Goal: Register for event/course

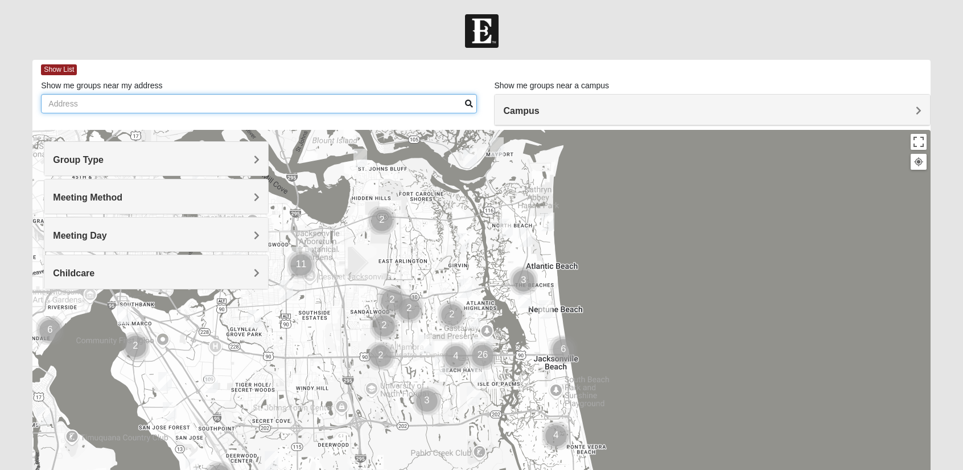
click at [208, 97] on input "Show me groups near my address" at bounding box center [259, 103] width 436 height 19
click at [191, 105] on input "Show me groups near my address" at bounding box center [259, 103] width 436 height 19
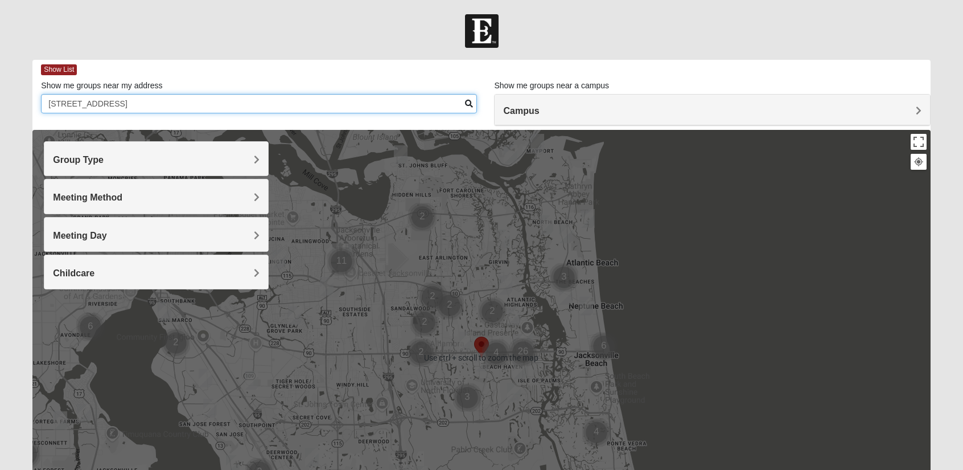
type input "13364 beach blvd, jacksonville, fl 32224"
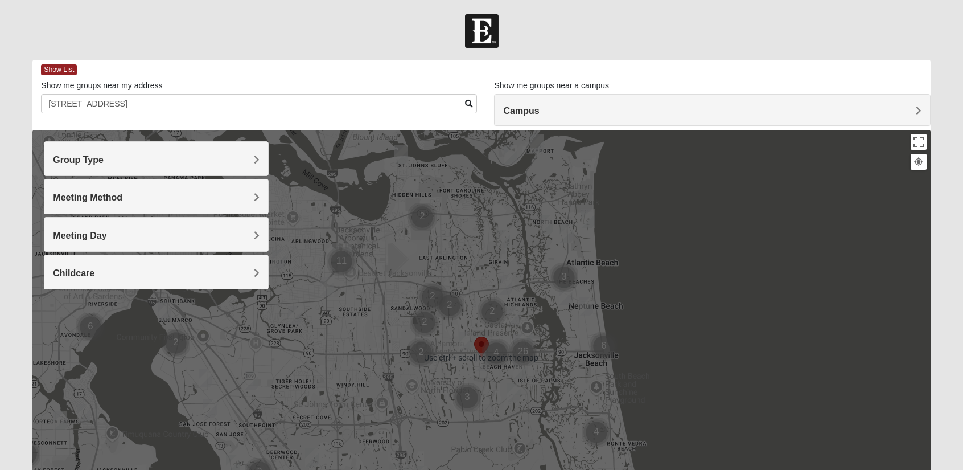
click at [216, 167] on div "Group Type" at bounding box center [155, 159] width 223 height 34
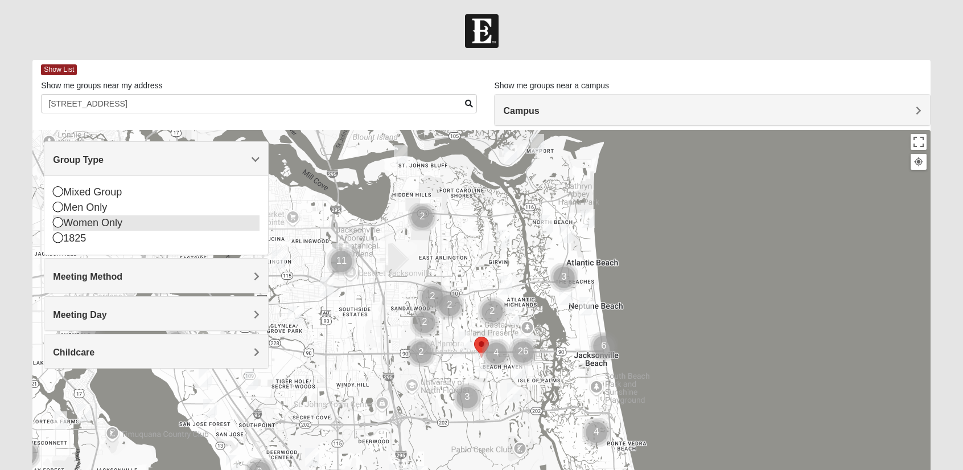
click at [59, 221] on icon at bounding box center [58, 222] width 10 height 10
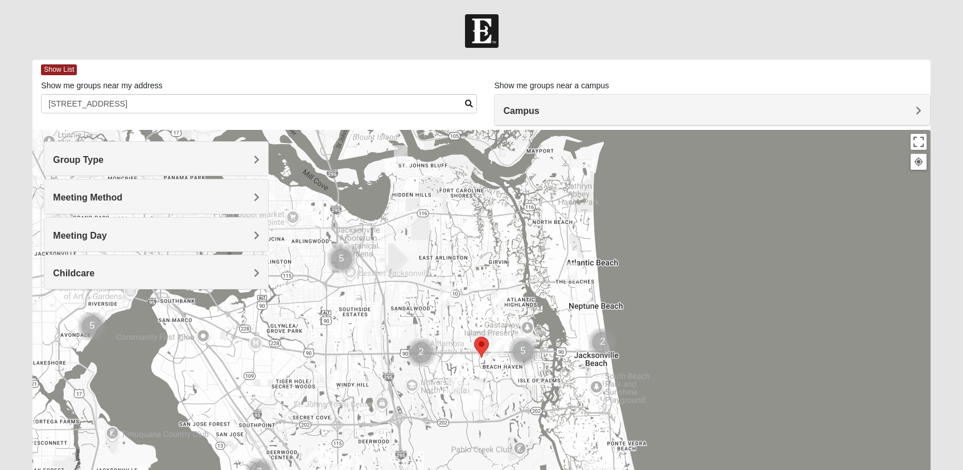
click at [150, 198] on h4 "Meeting Method" at bounding box center [156, 197] width 206 height 11
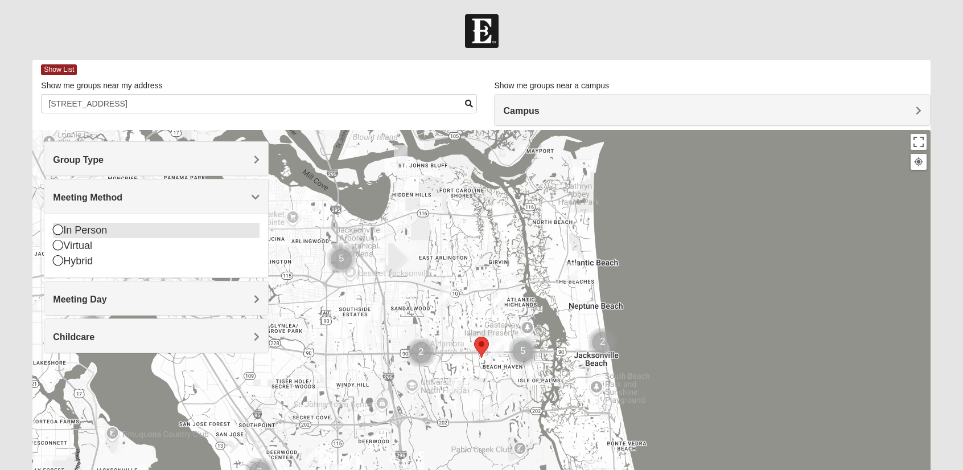
click at [95, 229] on div "In Person" at bounding box center [156, 230] width 206 height 15
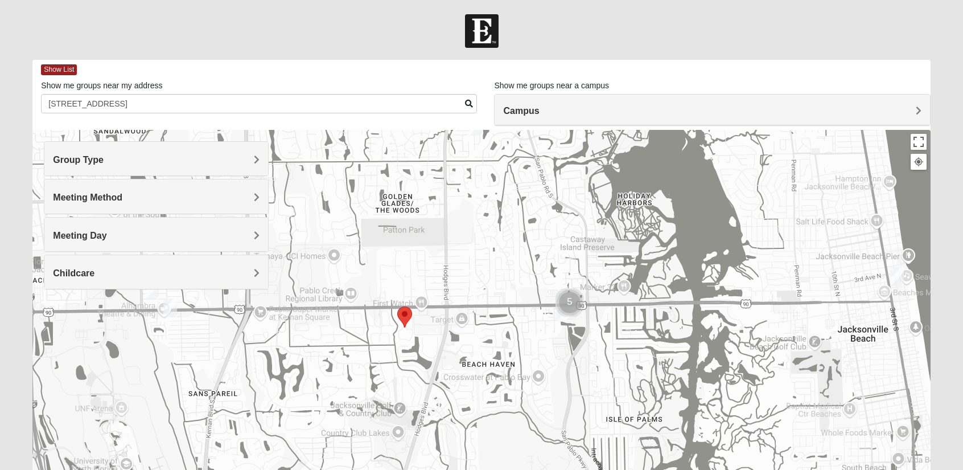
click at [568, 299] on img "Cluster of 5 groups" at bounding box center [570, 303] width 38 height 38
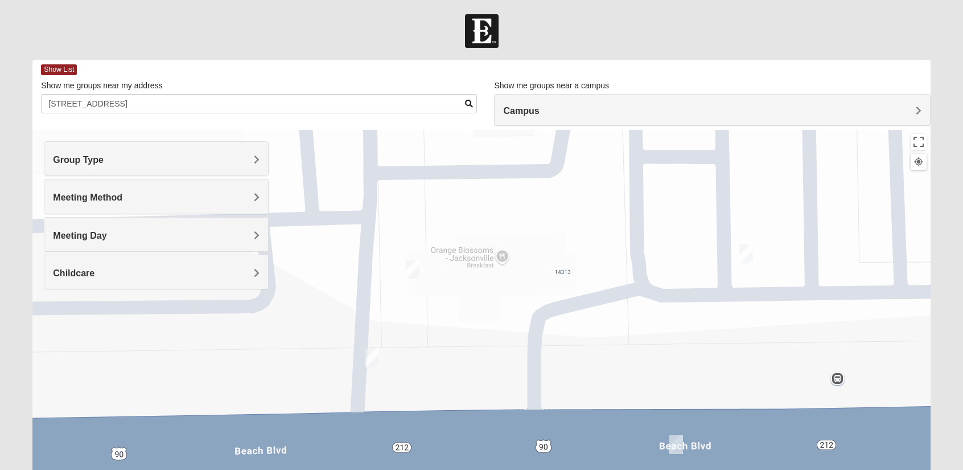
click at [410, 265] on img "On Campus Womens Manfredi 32250" at bounding box center [412, 269] width 23 height 28
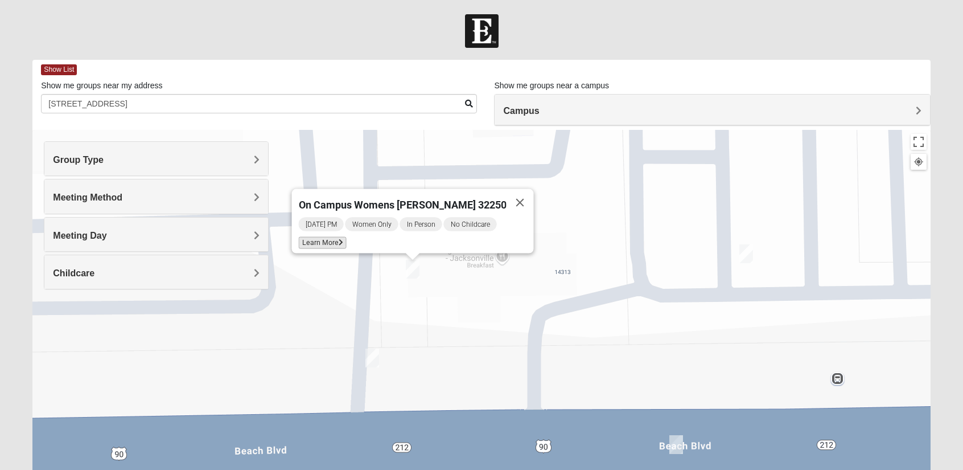
click at [346, 237] on span "Learn More" at bounding box center [322, 243] width 48 height 12
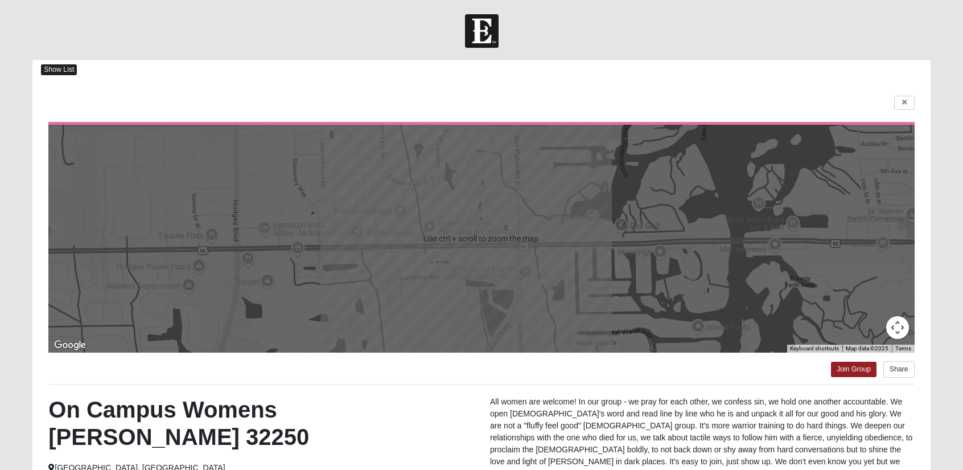
click at [61, 65] on span "Show List" at bounding box center [59, 69] width 36 height 11
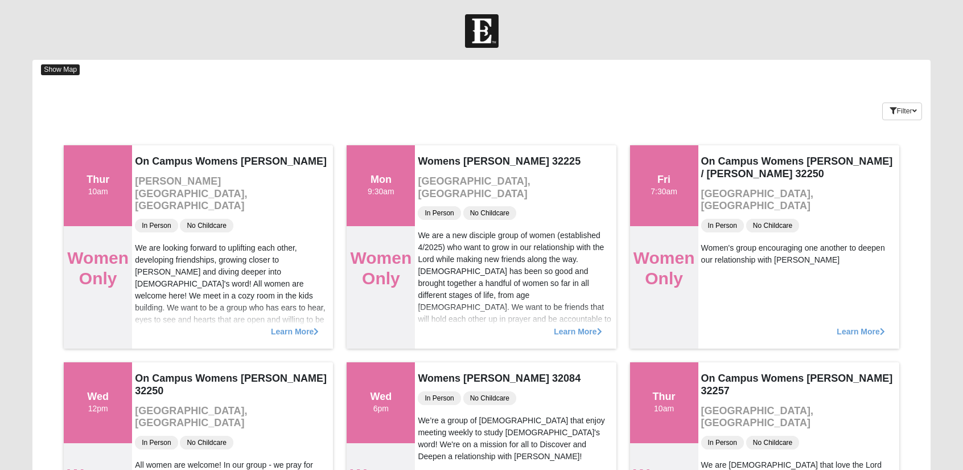
click at [60, 72] on span "Show Map" at bounding box center [60, 69] width 39 height 11
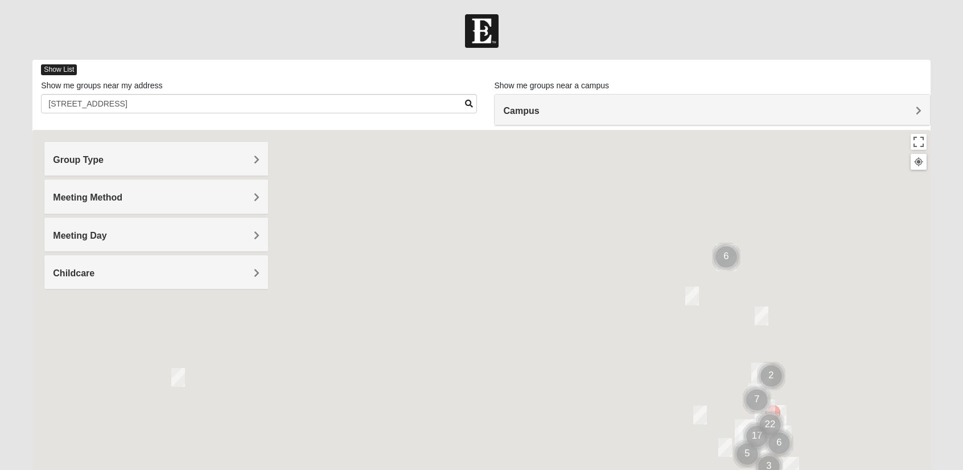
click at [60, 72] on span "Show List" at bounding box center [59, 69] width 36 height 11
click at [64, 70] on span "Show List" at bounding box center [59, 69] width 36 height 11
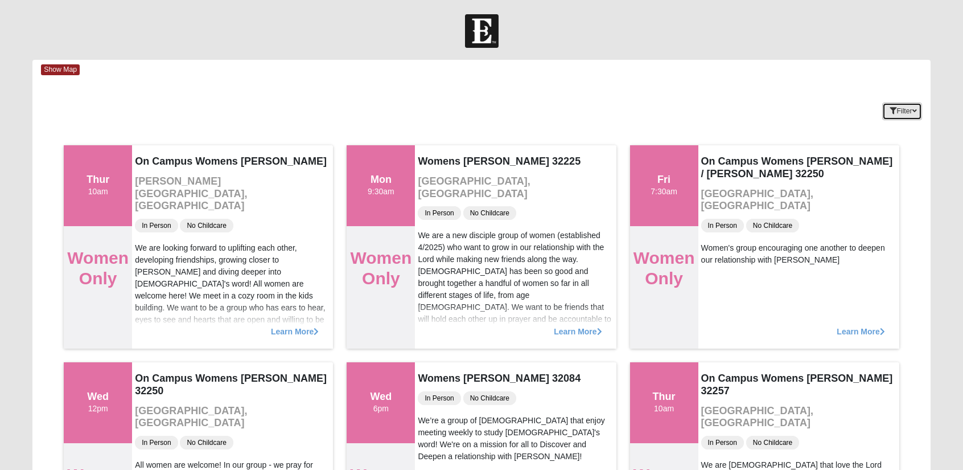
click at [898, 103] on button "Filter" at bounding box center [902, 111] width 39 height 18
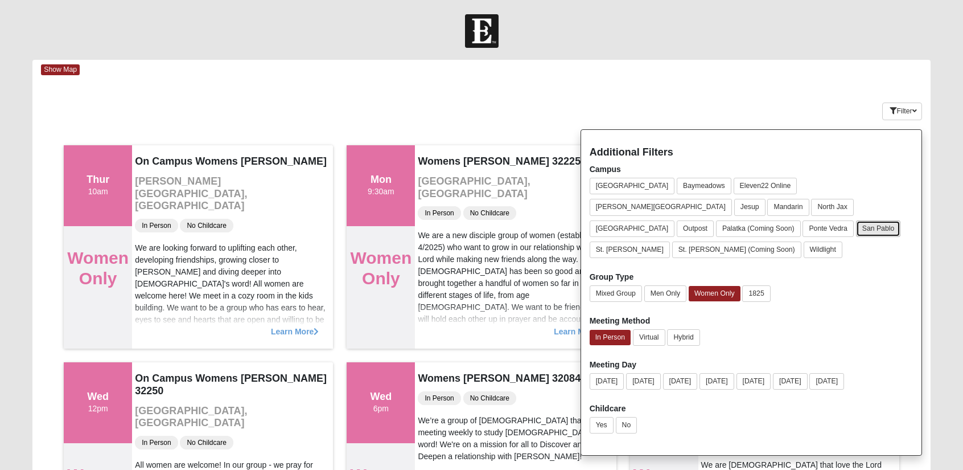
click at [886, 220] on button "San Pablo" at bounding box center [878, 228] width 45 height 17
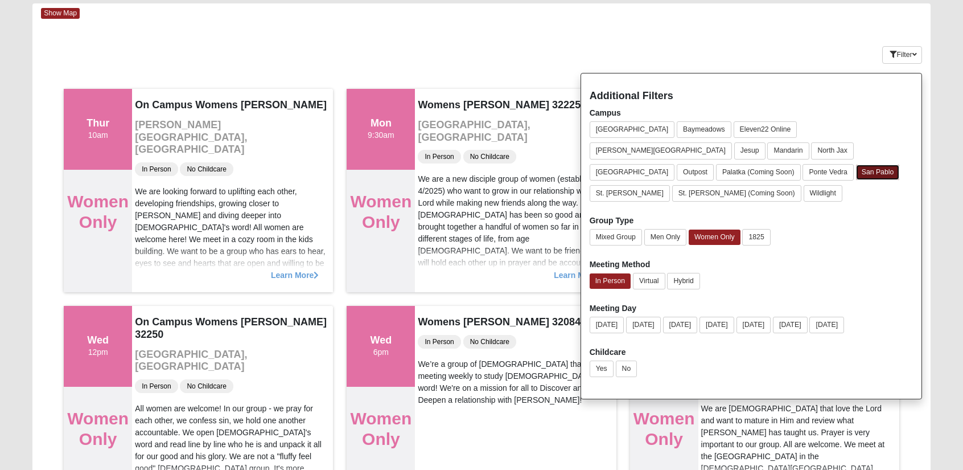
scroll to position [57, 0]
click at [629, 360] on button "No" at bounding box center [627, 368] width 22 height 17
click at [906, 52] on button "Filter" at bounding box center [902, 55] width 39 height 18
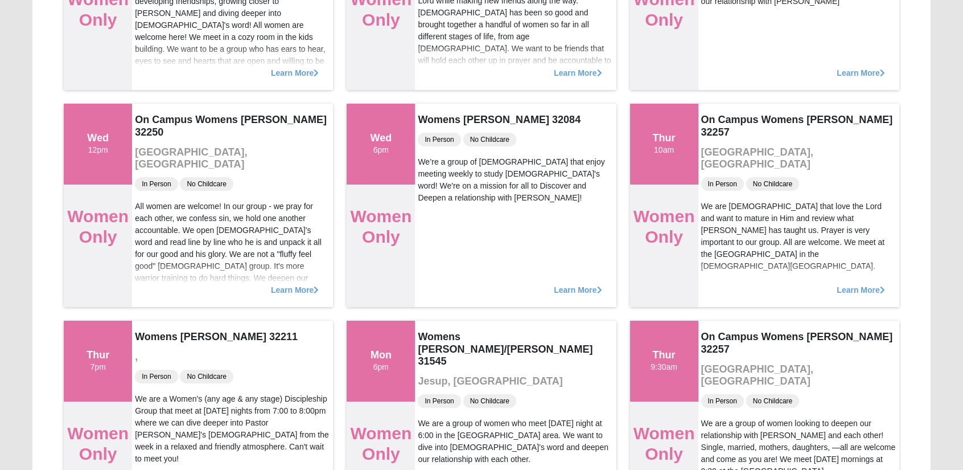
scroll to position [0, 0]
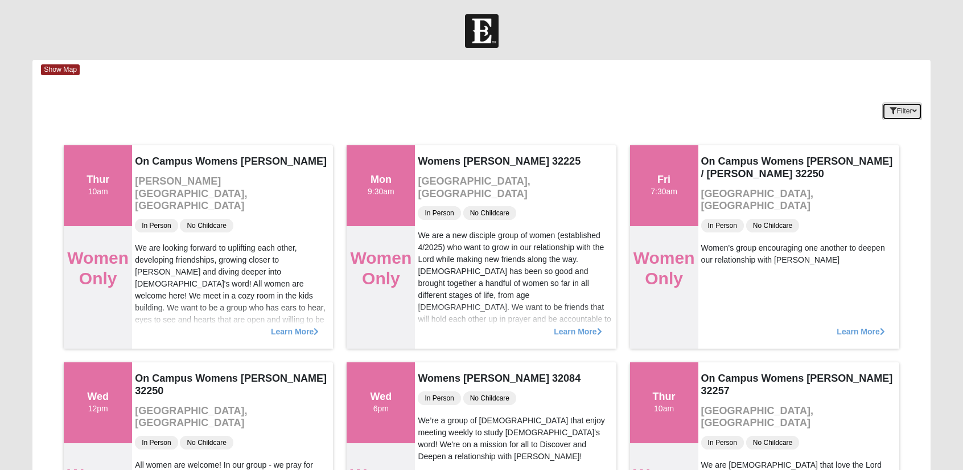
click at [902, 114] on button "Filter" at bounding box center [902, 111] width 39 height 18
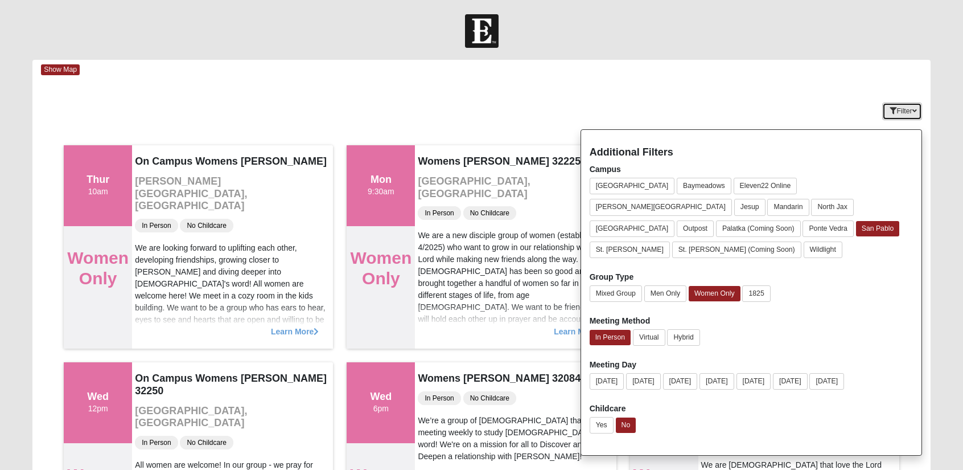
click at [895, 108] on button "Filter" at bounding box center [902, 111] width 39 height 18
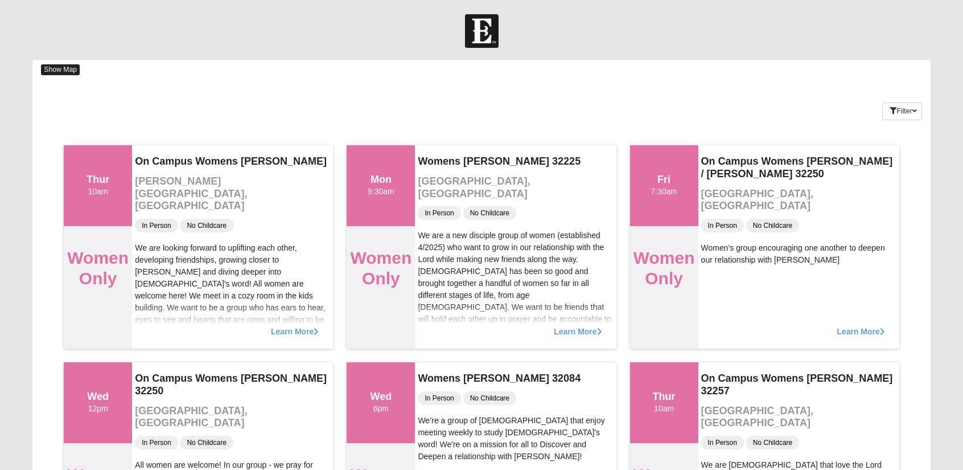
click at [70, 69] on span "Show Map" at bounding box center [60, 69] width 39 height 11
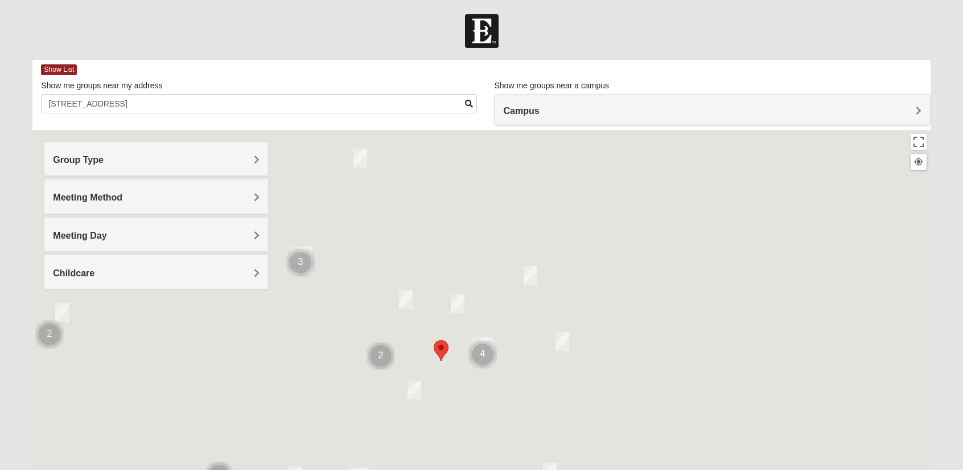
click at [416, 388] on img "Womens Nguyen 32224" at bounding box center [414, 390] width 23 height 28
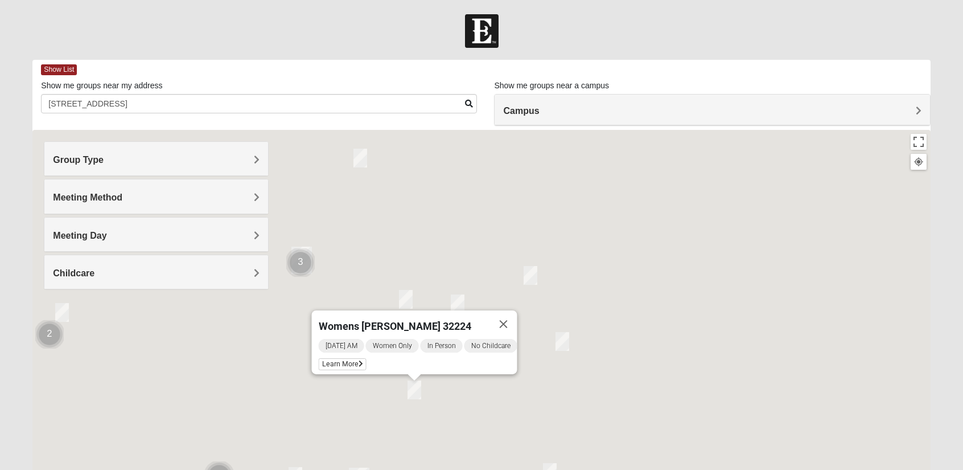
click at [535, 342] on div "Womens Nguyen 32224 Wednesday AM Women Only In Person No Childcare Learn More" at bounding box center [481, 358] width 898 height 456
click at [331, 358] on span "Learn More" at bounding box center [342, 364] width 48 height 12
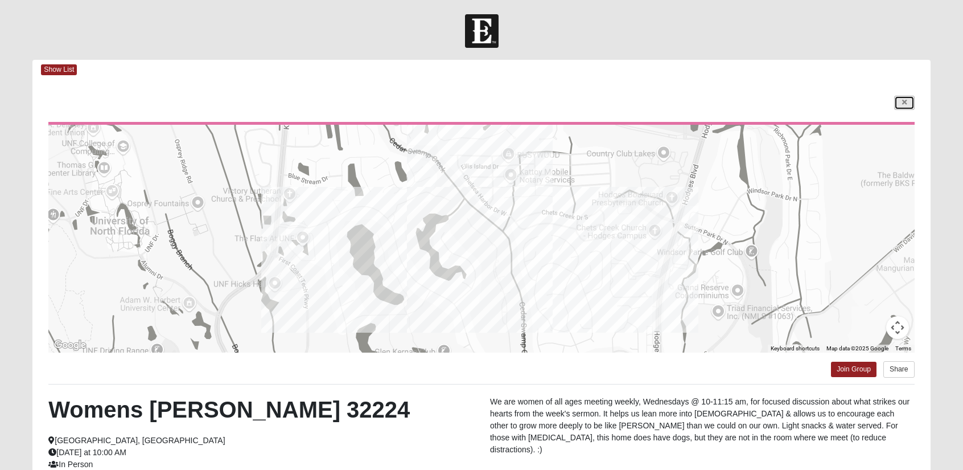
click at [906, 103] on icon at bounding box center [904, 102] width 5 height 7
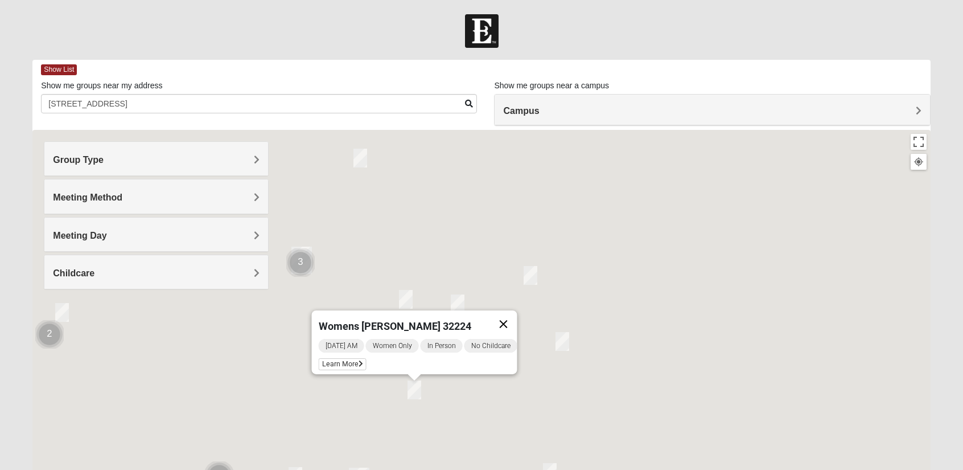
click at [512, 313] on button "Close" at bounding box center [503, 323] width 27 height 27
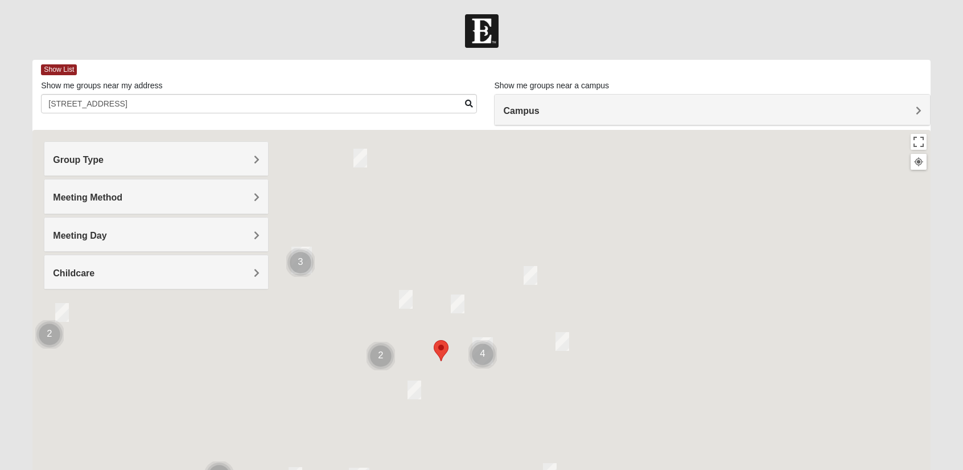
click at [294, 257] on img "Cluster of 3 groups" at bounding box center [301, 263] width 38 height 38
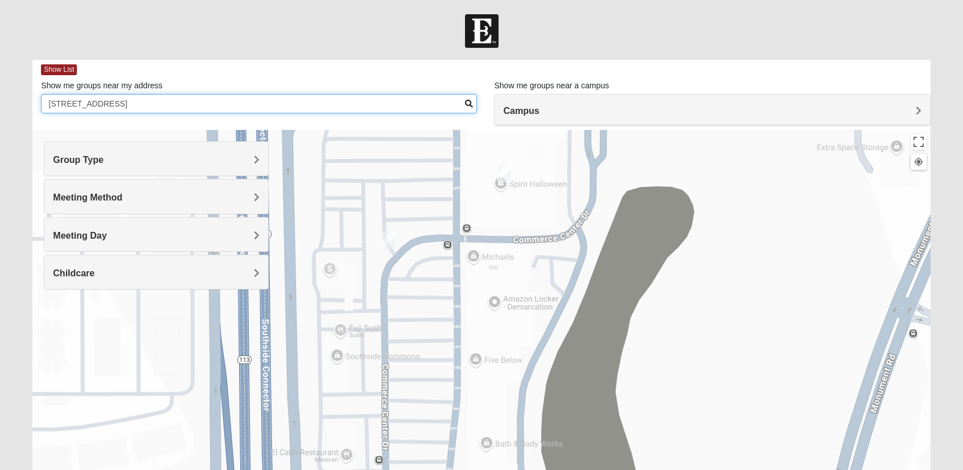
click at [467, 96] on input "13364 beach blvd, jacksonville, fl 32224" at bounding box center [259, 103] width 436 height 19
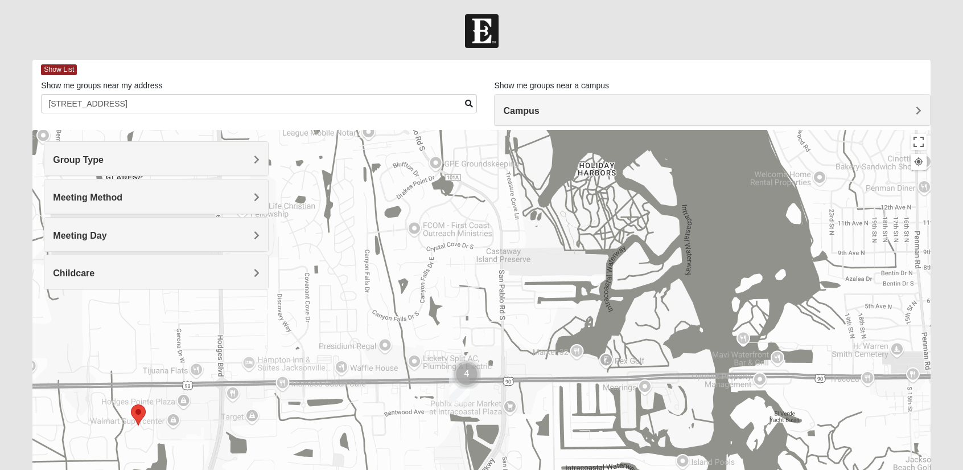
drag, startPoint x: 385, startPoint y: 354, endPoint x: 430, endPoint y: 400, distance: 64.8
click at [430, 400] on div at bounding box center [481, 358] width 898 height 456
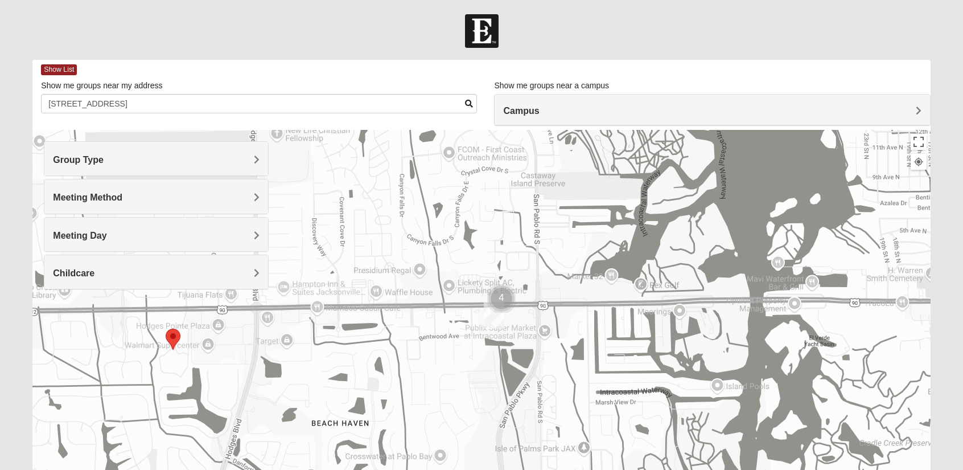
drag, startPoint x: 418, startPoint y: 388, endPoint x: 426, endPoint y: 206, distance: 182.4
click at [426, 206] on div at bounding box center [481, 358] width 898 height 456
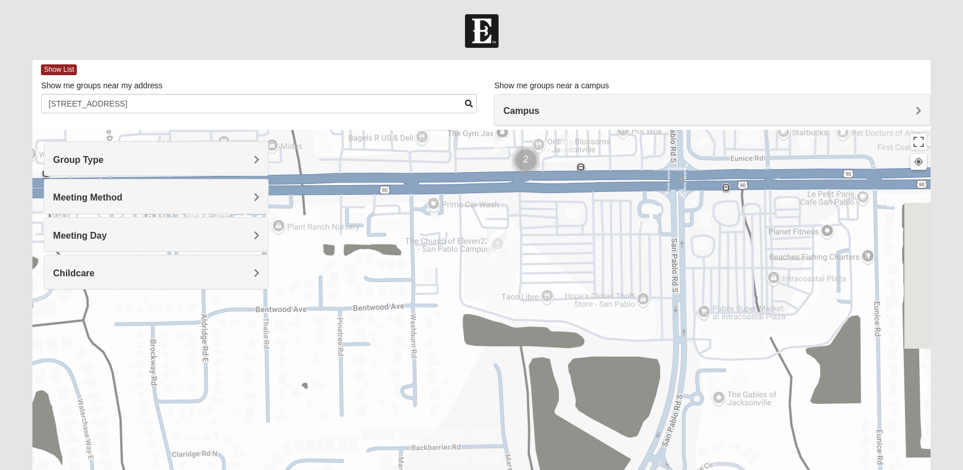
drag, startPoint x: 600, startPoint y: 226, endPoint x: 514, endPoint y: 312, distance: 121.2
click at [514, 312] on div at bounding box center [481, 358] width 898 height 456
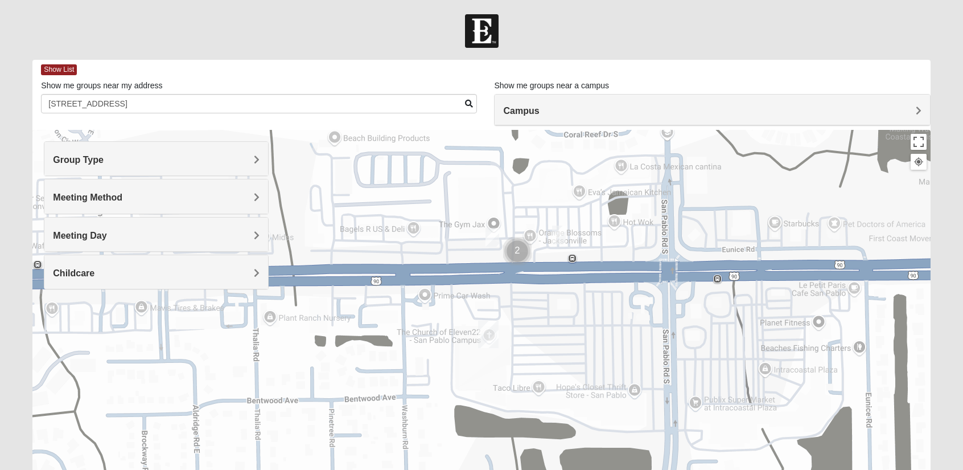
drag, startPoint x: 536, startPoint y: 265, endPoint x: 527, endPoint y: 358, distance: 93.3
click at [527, 358] on div at bounding box center [481, 358] width 898 height 456
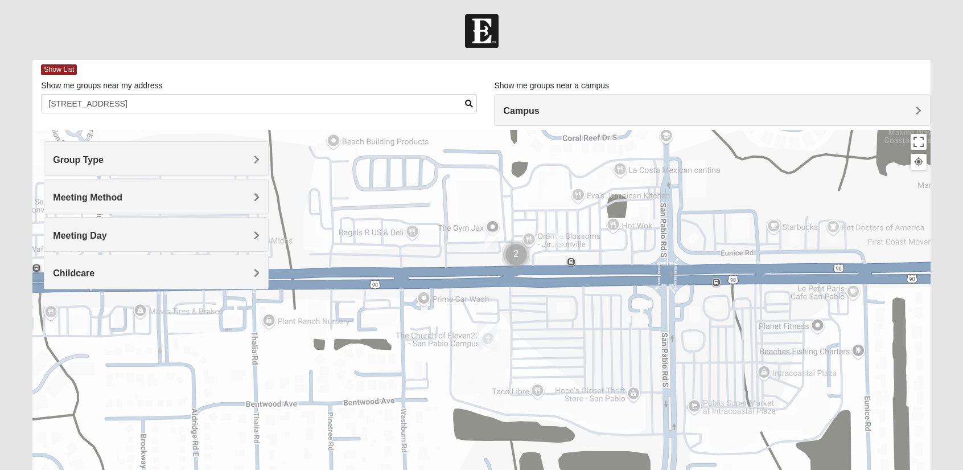
click at [493, 340] on img "San Pablo" at bounding box center [488, 337] width 30 height 36
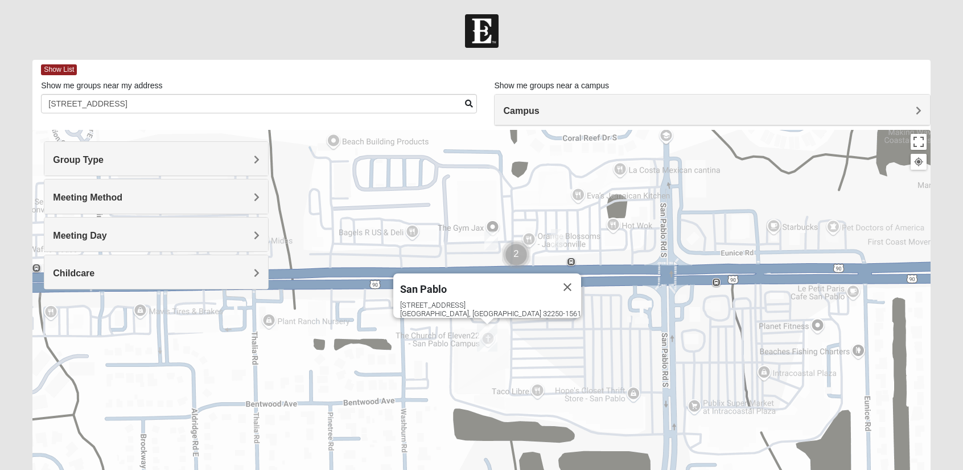
click at [505, 251] on img "Cluster of 2 groups" at bounding box center [517, 255] width 38 height 38
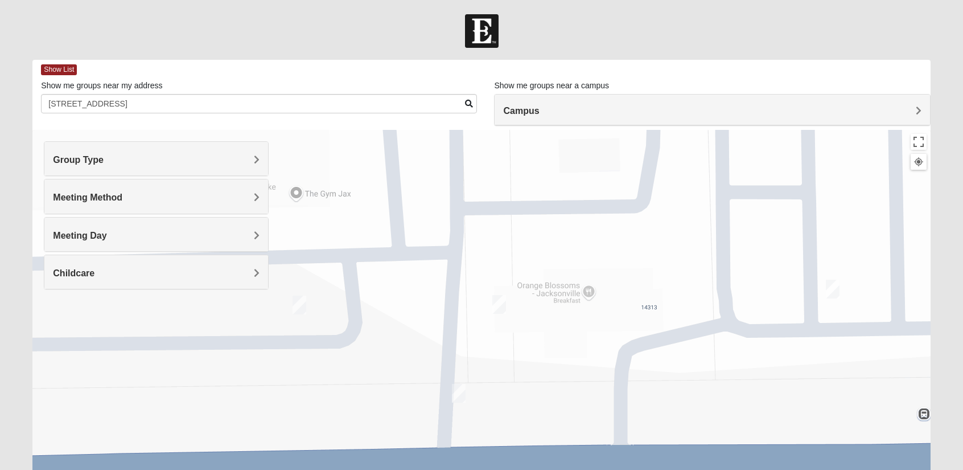
click at [458, 399] on img "On Campus Womens Holt 32250" at bounding box center [459, 393] width 23 height 28
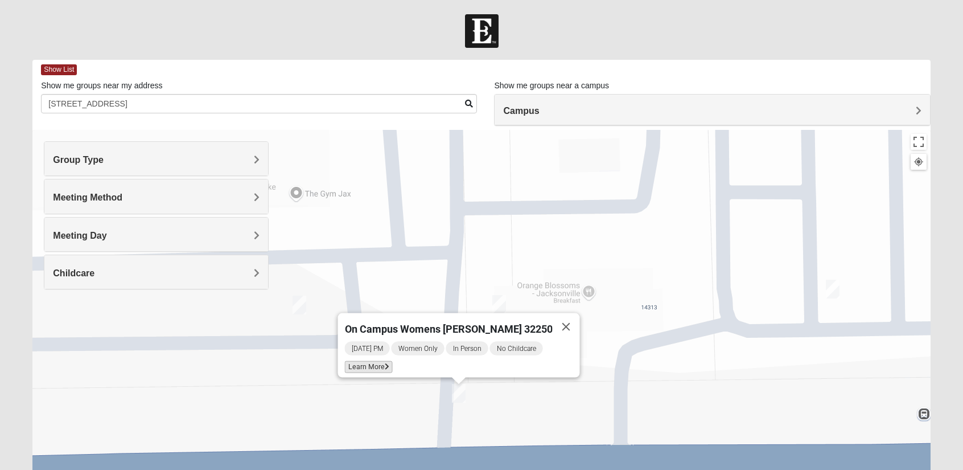
click at [392, 361] on span "Learn More" at bounding box center [368, 367] width 48 height 12
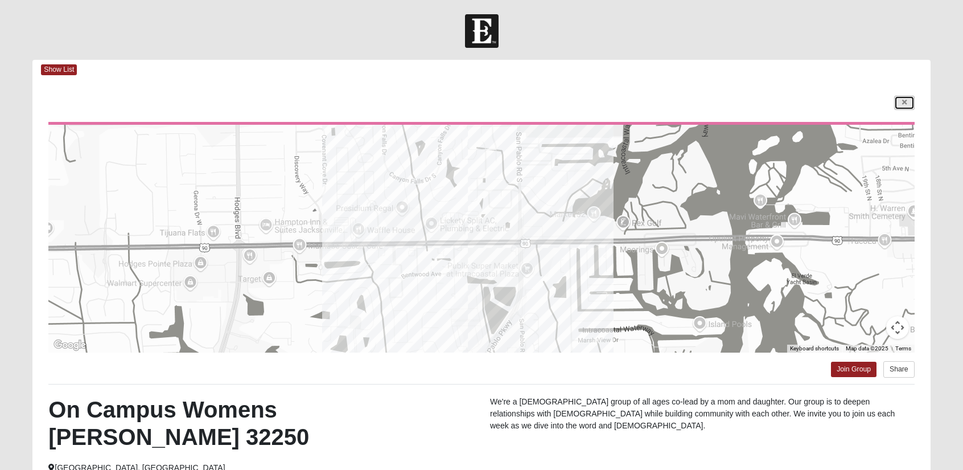
click at [909, 105] on link at bounding box center [904, 103] width 20 height 14
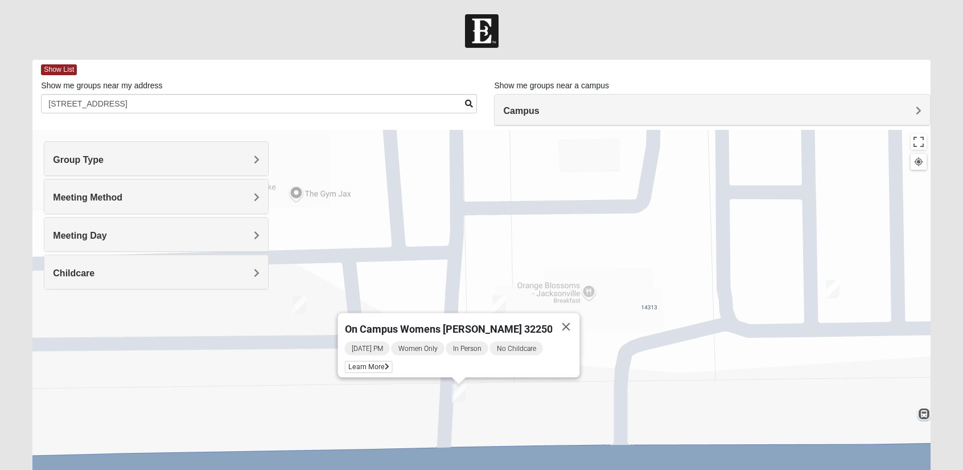
click at [496, 303] on img "On Campus Womens Manfredi 32250" at bounding box center [499, 304] width 23 height 28
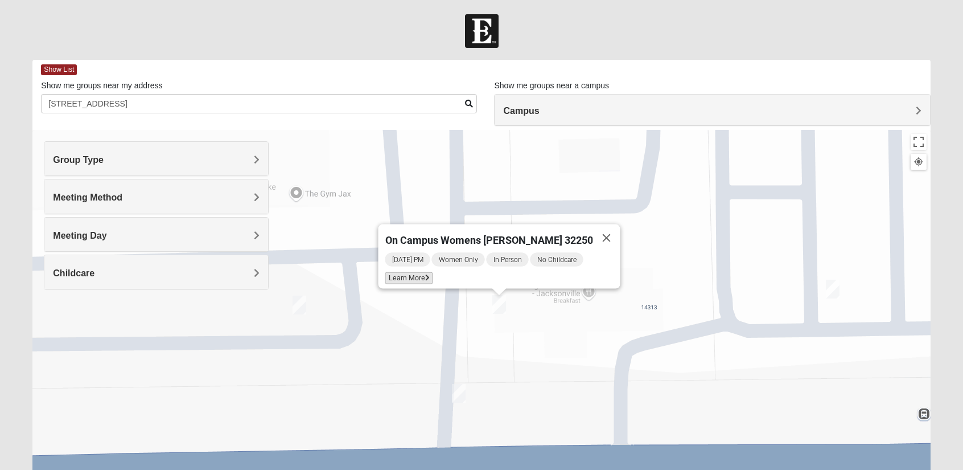
click at [428, 274] on span "Learn More" at bounding box center [409, 278] width 48 height 12
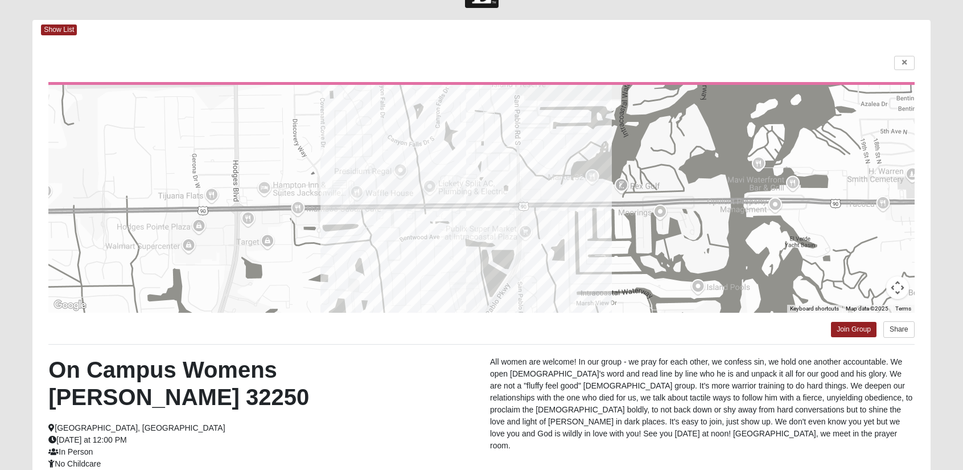
scroll to position [40, 0]
click at [900, 60] on link at bounding box center [904, 62] width 20 height 14
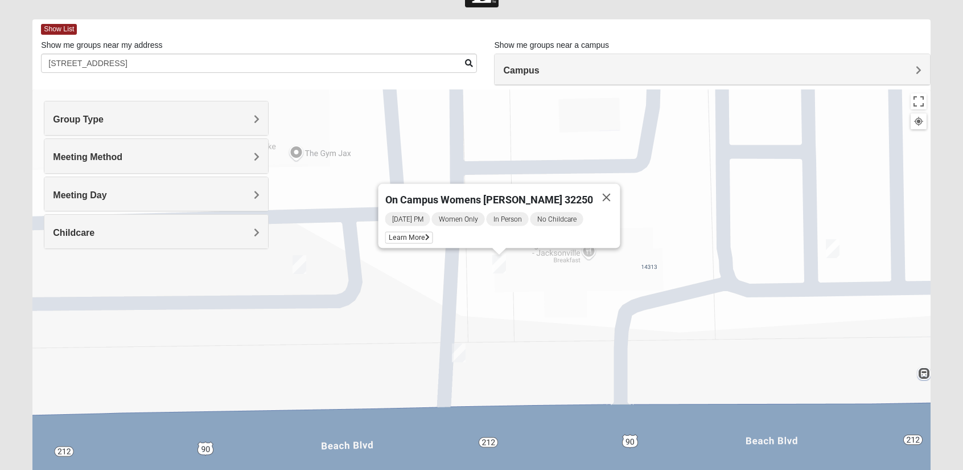
click at [829, 248] on img "On Campus Womens Simpson / Helmus 32250" at bounding box center [833, 249] width 23 height 28
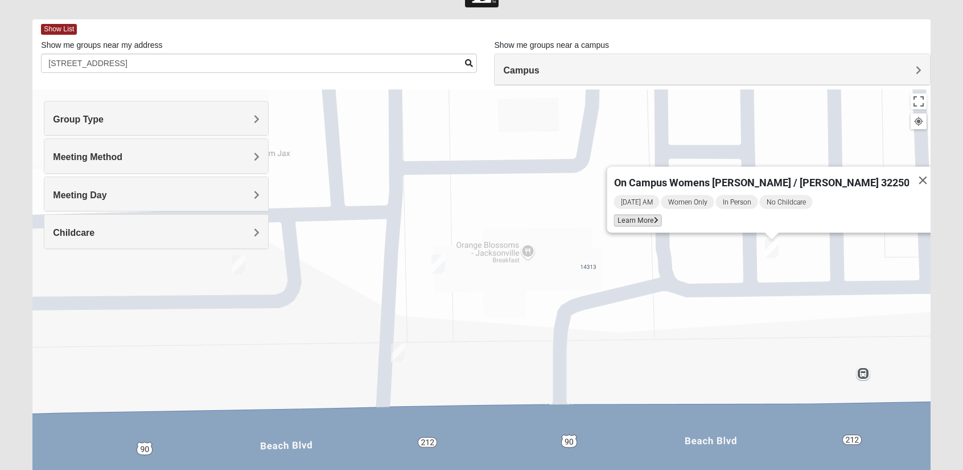
click at [662, 215] on span "Learn More" at bounding box center [638, 221] width 48 height 12
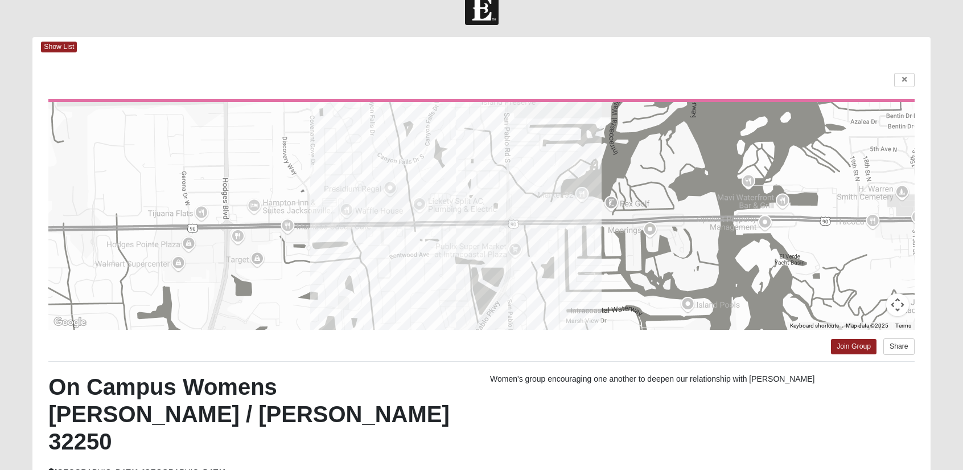
scroll to position [10, 0]
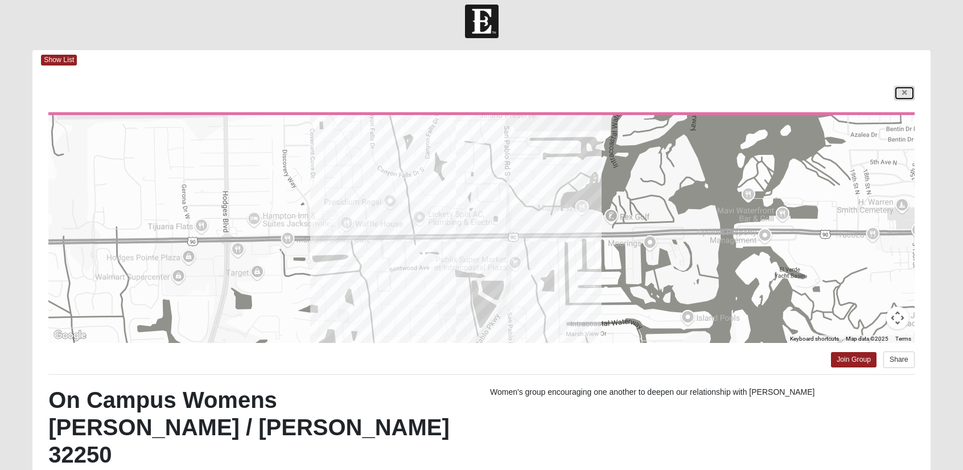
click at [898, 92] on link at bounding box center [904, 93] width 20 height 14
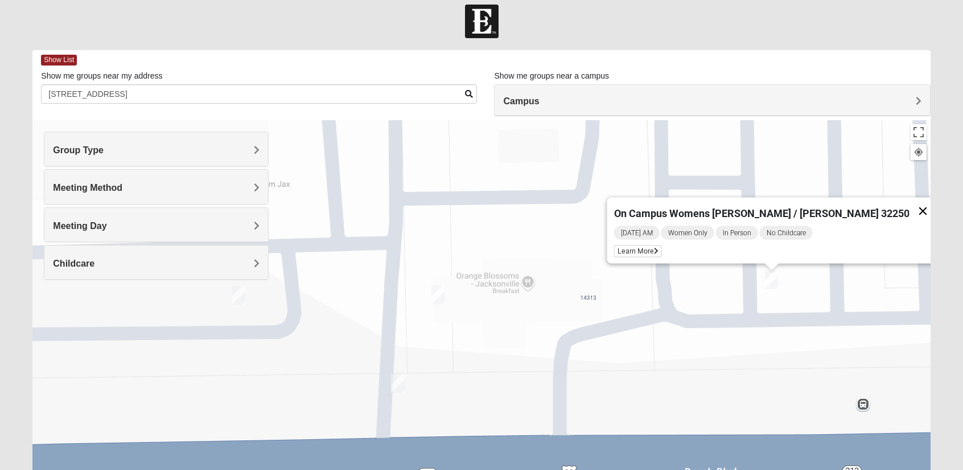
click at [909, 201] on button "Close" at bounding box center [922, 211] width 27 height 27
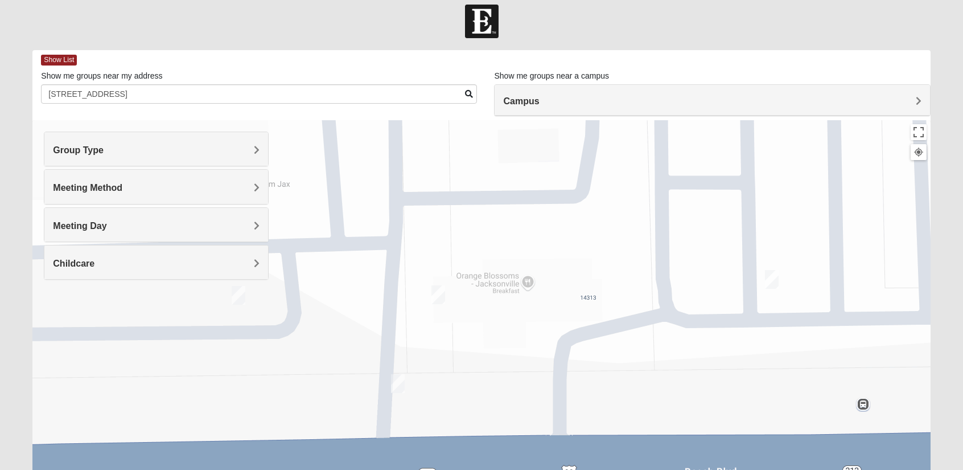
click at [438, 291] on img "On Campus Womens Manfredi 32250" at bounding box center [438, 295] width 23 height 28
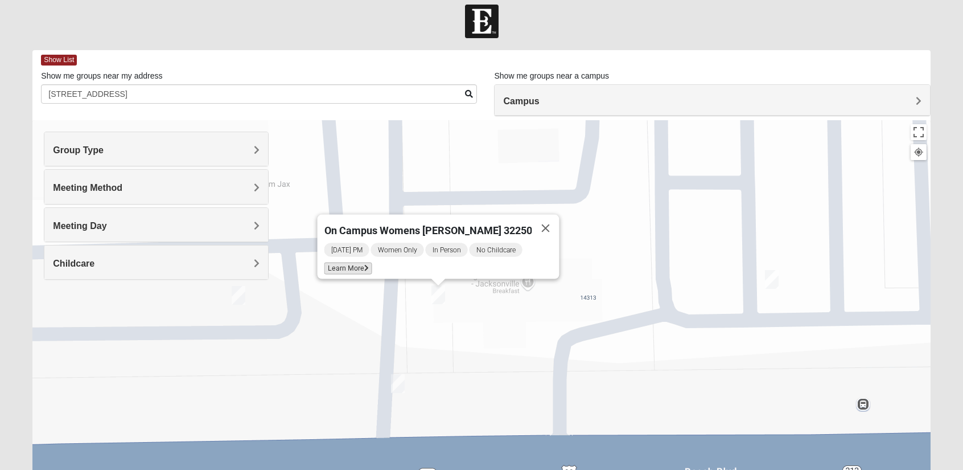
click at [368, 265] on icon at bounding box center [366, 268] width 5 height 7
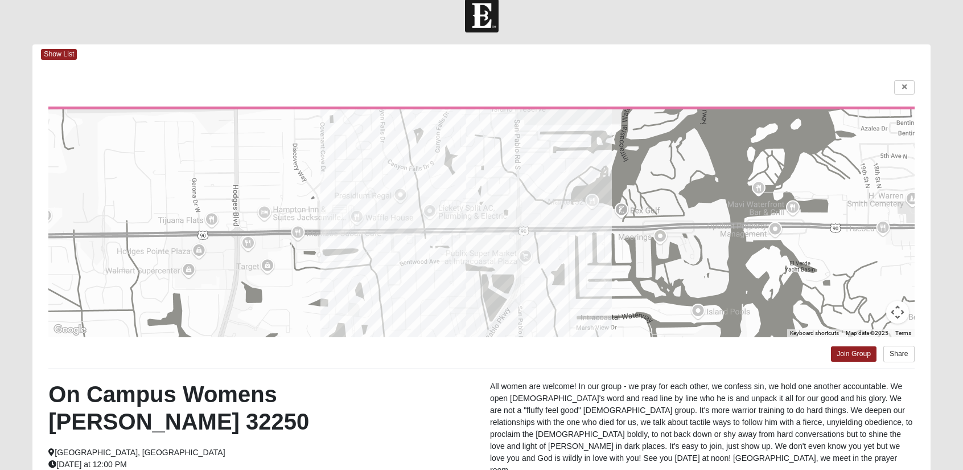
scroll to position [0, 0]
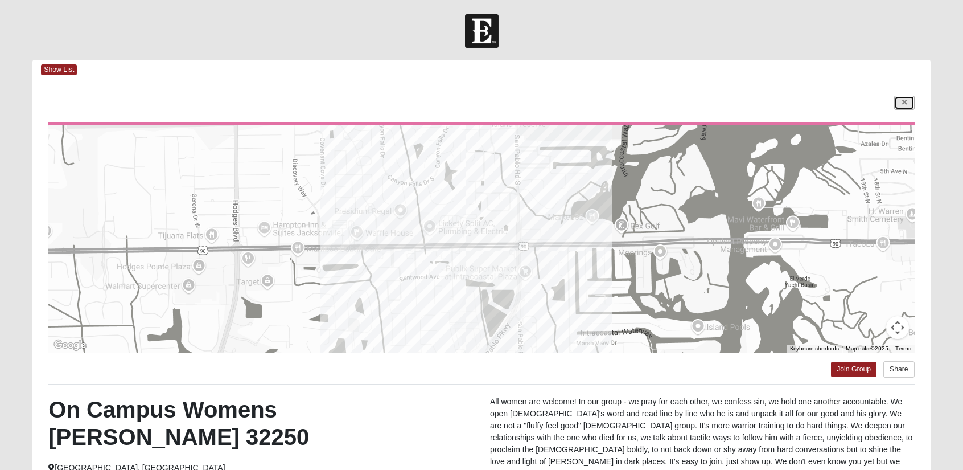
click at [904, 101] on icon at bounding box center [904, 102] width 5 height 7
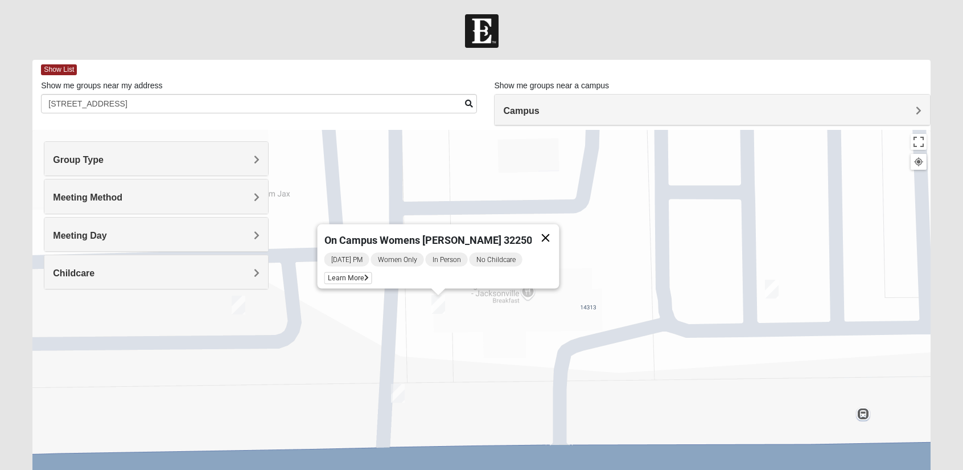
click at [532, 231] on button "Close" at bounding box center [545, 237] width 27 height 27
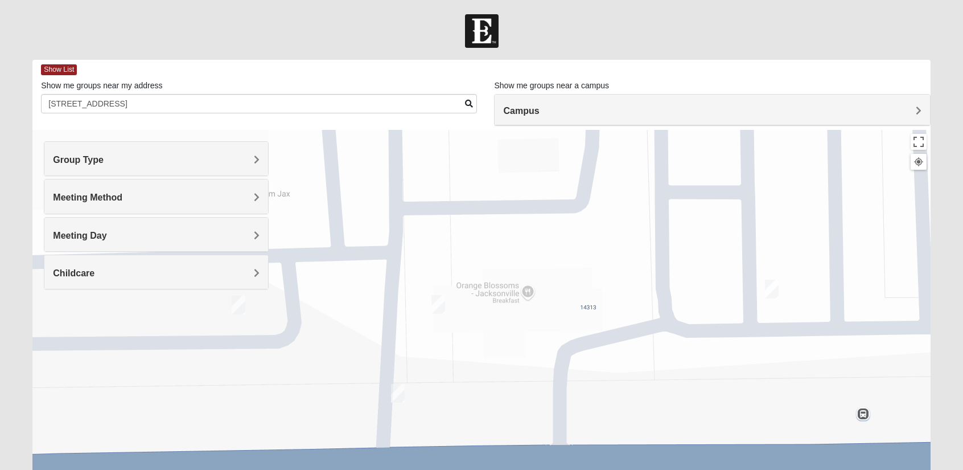
click at [237, 301] on img "On Campus Womens Smith 32250" at bounding box center [238, 305] width 23 height 28
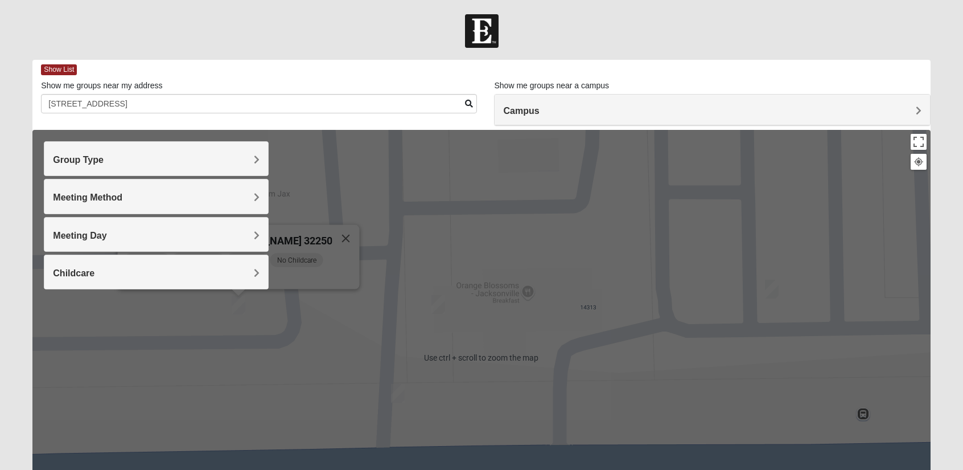
scroll to position [1, 0]
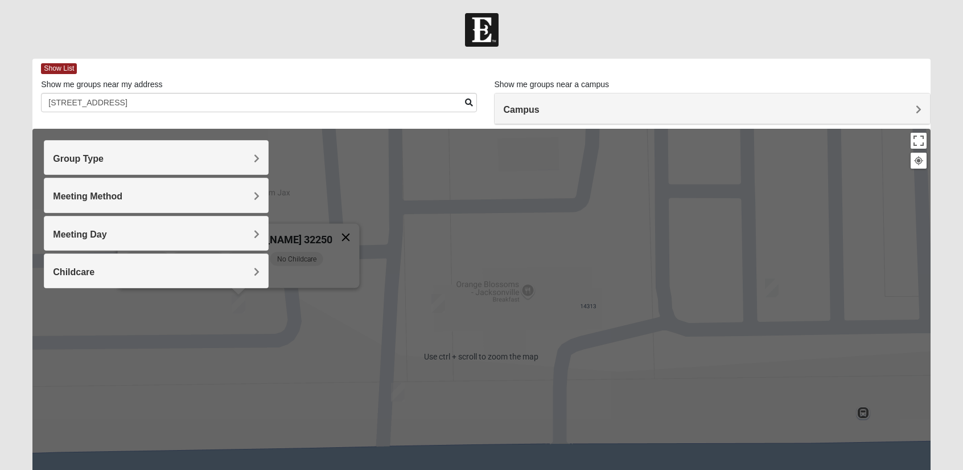
click at [333, 229] on button "Close" at bounding box center [345, 237] width 27 height 27
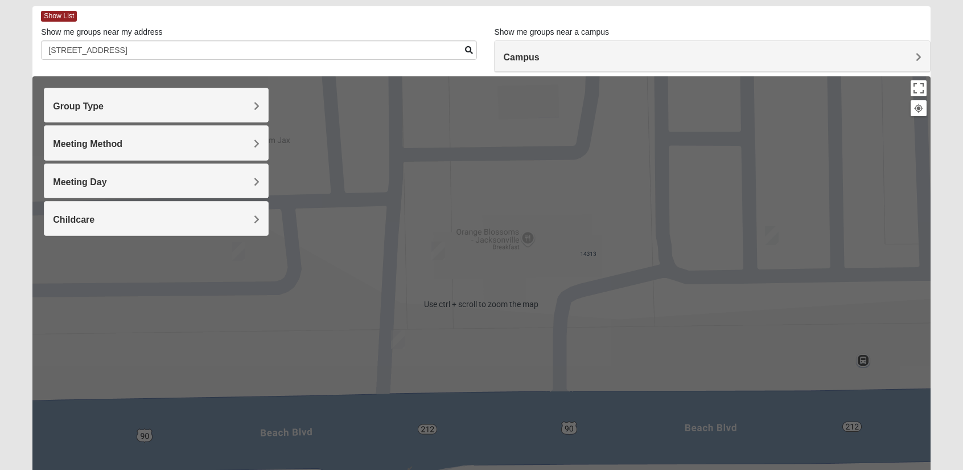
scroll to position [55, 0]
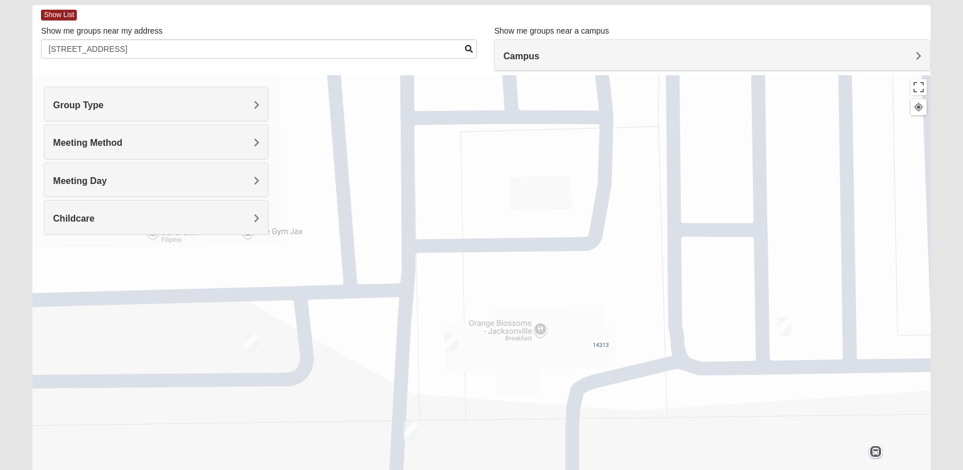
drag, startPoint x: 293, startPoint y: 278, endPoint x: 307, endPoint y: 380, distance: 102.8
click at [307, 380] on div at bounding box center [481, 303] width 898 height 456
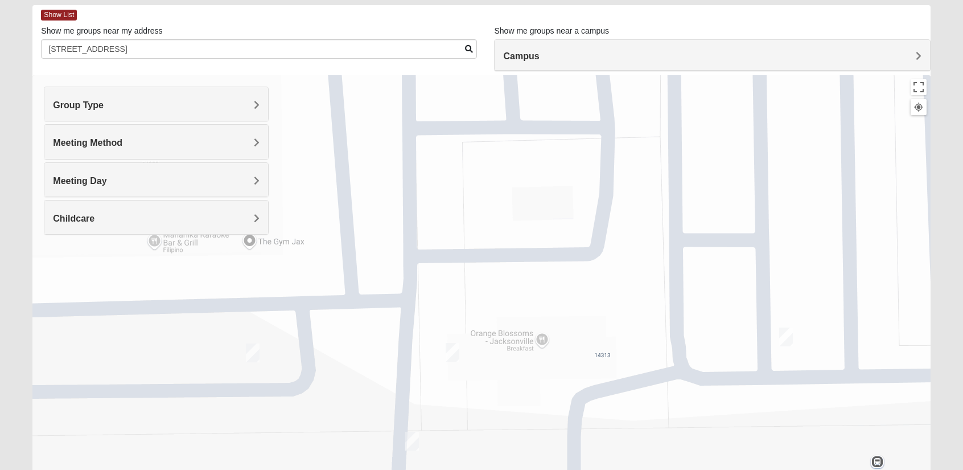
click at [251, 350] on img "On Campus Womens Smith 32250" at bounding box center [252, 353] width 23 height 28
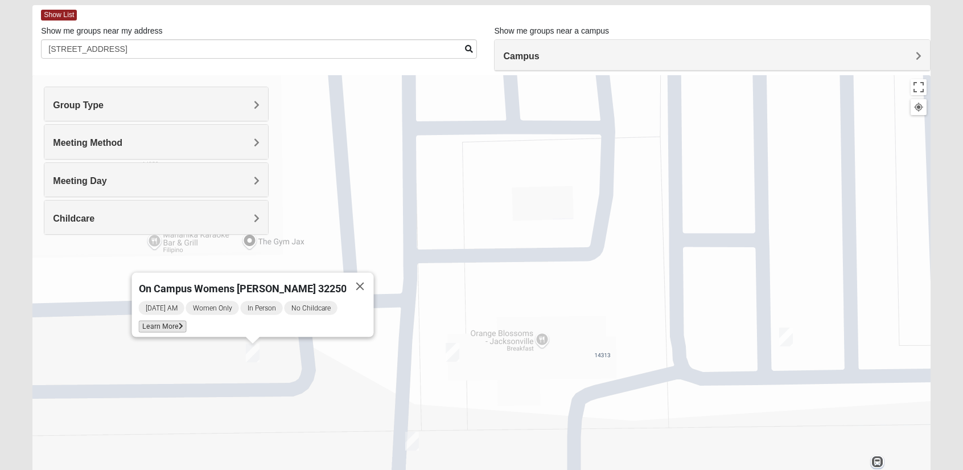
click at [186, 322] on span "Learn More" at bounding box center [162, 327] width 48 height 12
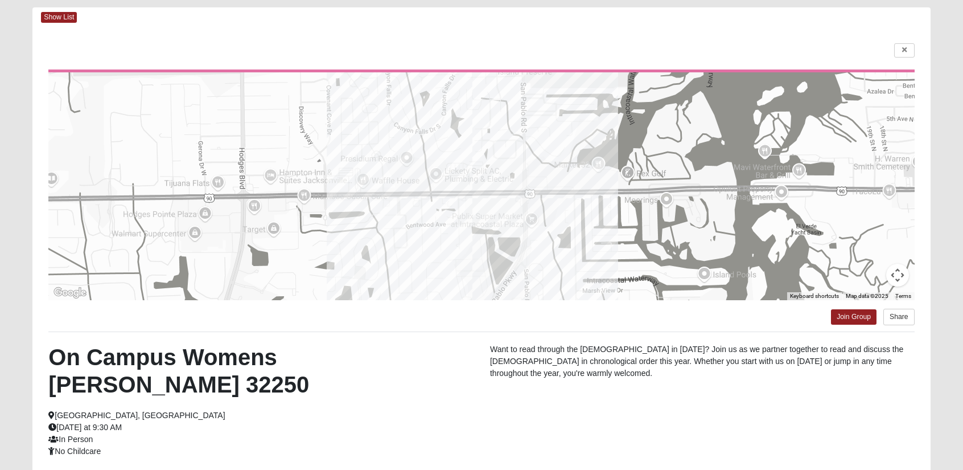
scroll to position [52, 0]
click at [904, 57] on link at bounding box center [904, 51] width 20 height 14
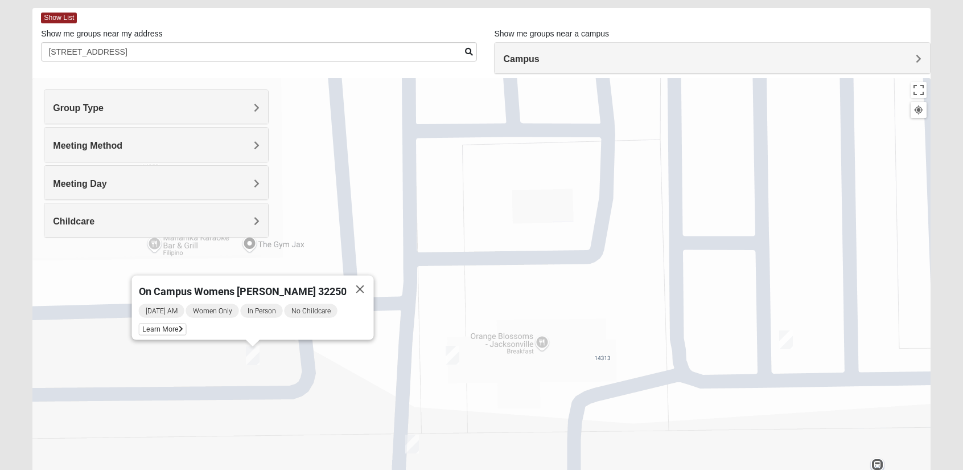
click at [786, 344] on img "On Campus Womens Simpson / Helmus 32250" at bounding box center [786, 340] width 23 height 28
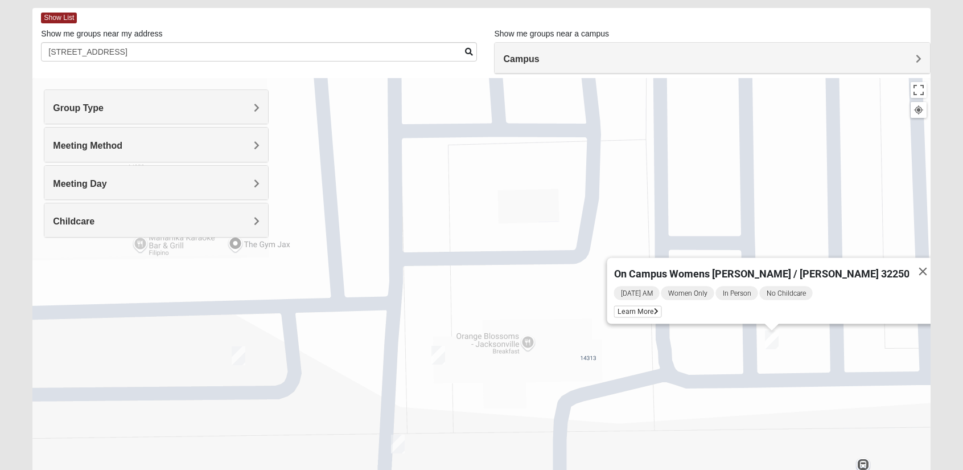
click at [442, 359] on img "On Campus Womens Manfredi 32250" at bounding box center [438, 355] width 23 height 28
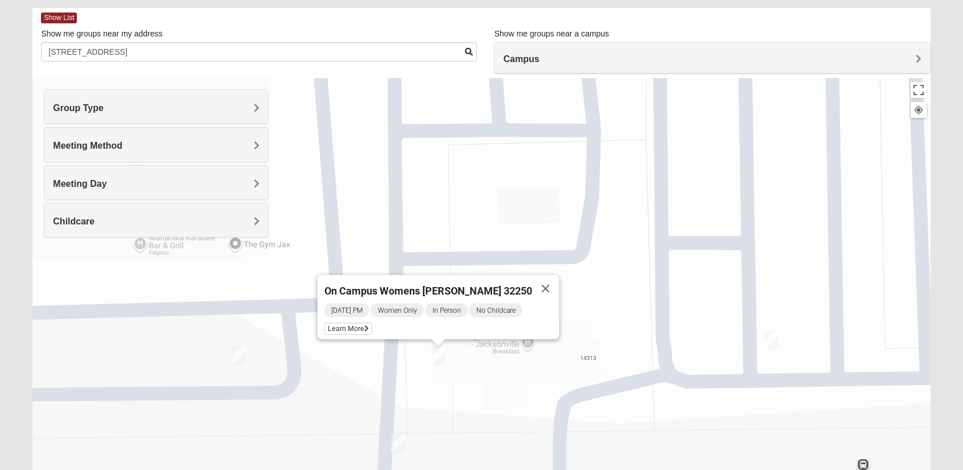
click at [773, 340] on img "On Campus Womens Simpson / Helmus 32250" at bounding box center [772, 340] width 23 height 28
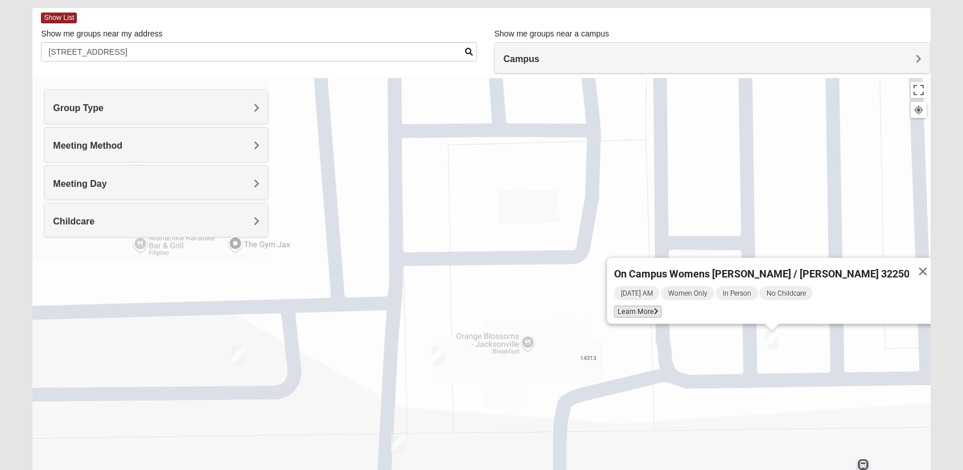
click at [662, 307] on span "Learn More" at bounding box center [638, 312] width 48 height 12
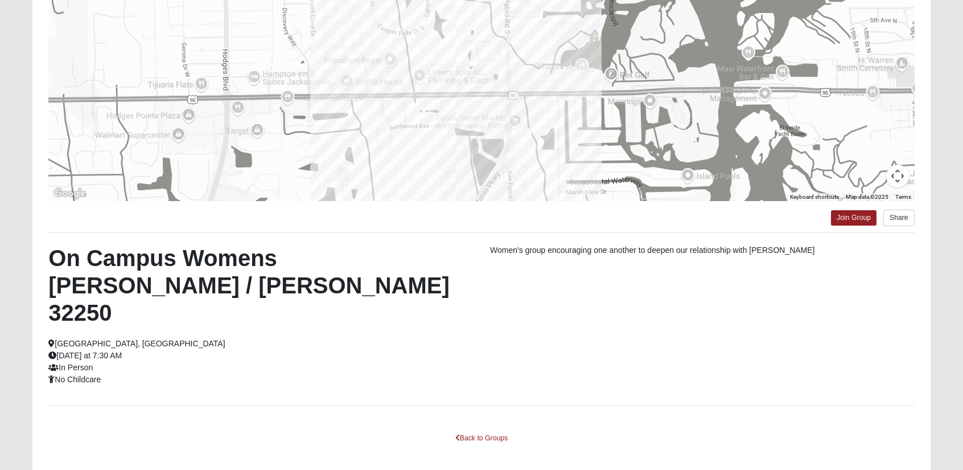
scroll to position [148, 0]
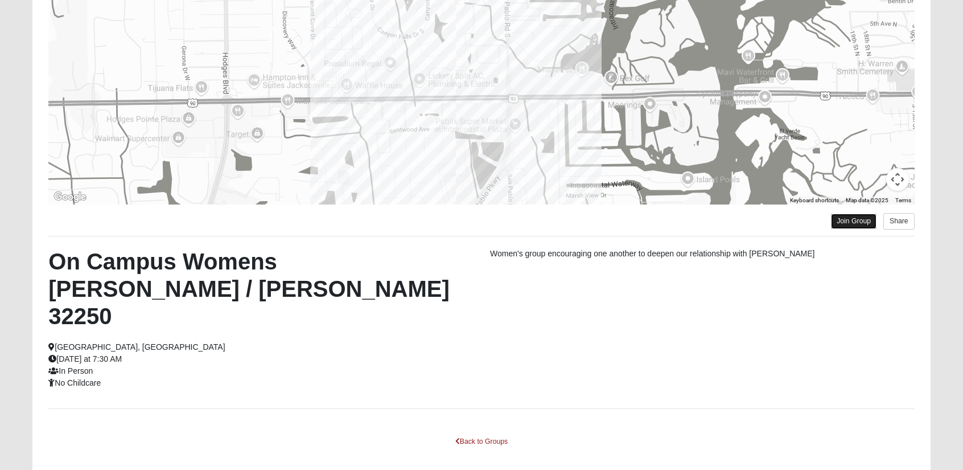
click at [861, 225] on link "Join Group" at bounding box center [854, 221] width 46 height 15
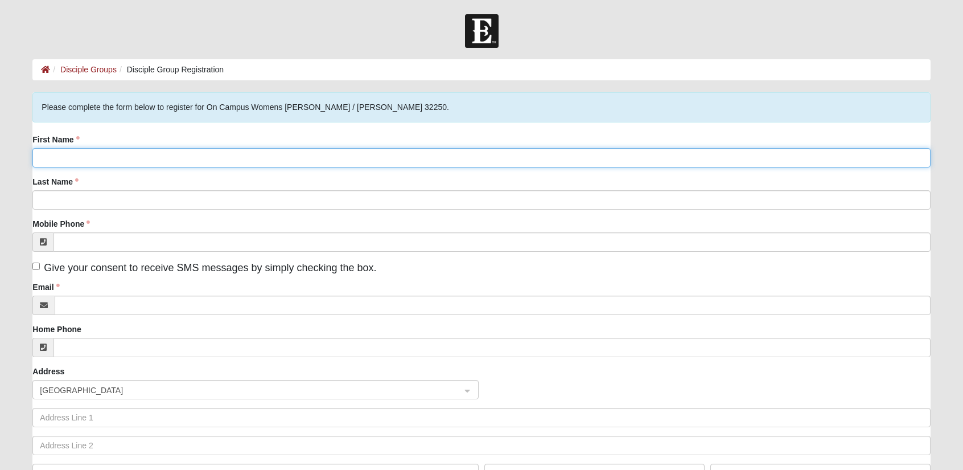
click at [146, 167] on input "First Name" at bounding box center [481, 157] width 898 height 19
type input "Becca"
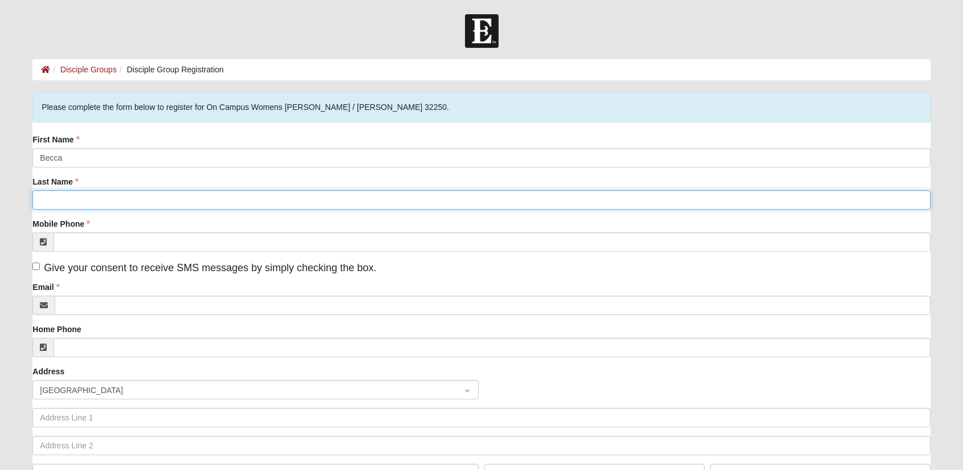
type input "Crumb"
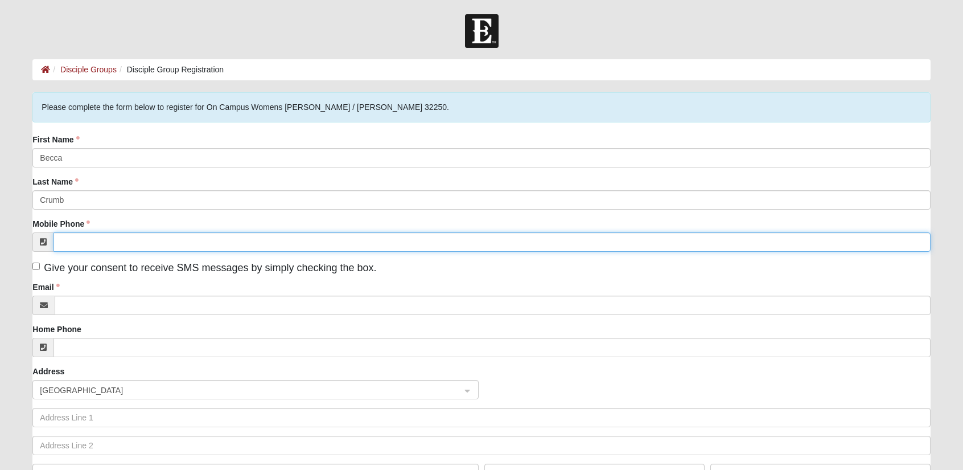
type input "[PHONE_NUMBER]"
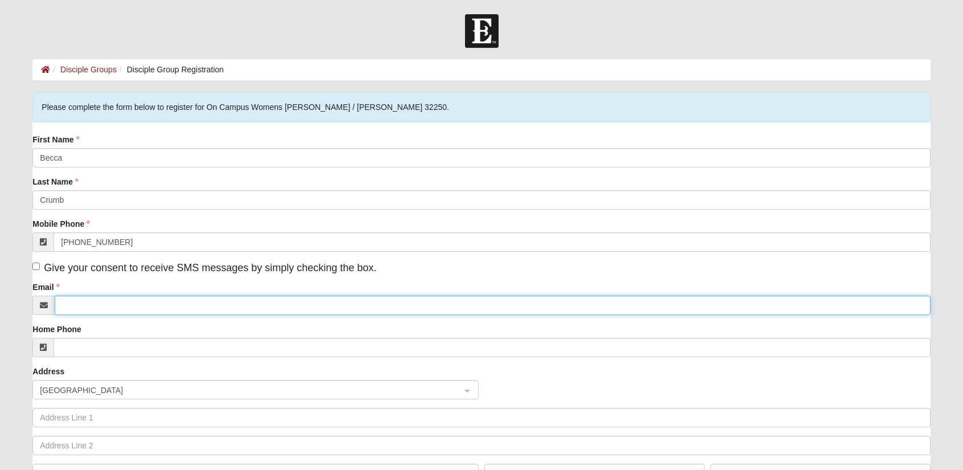
type input "[EMAIL_ADDRESS][DOMAIN_NAME]"
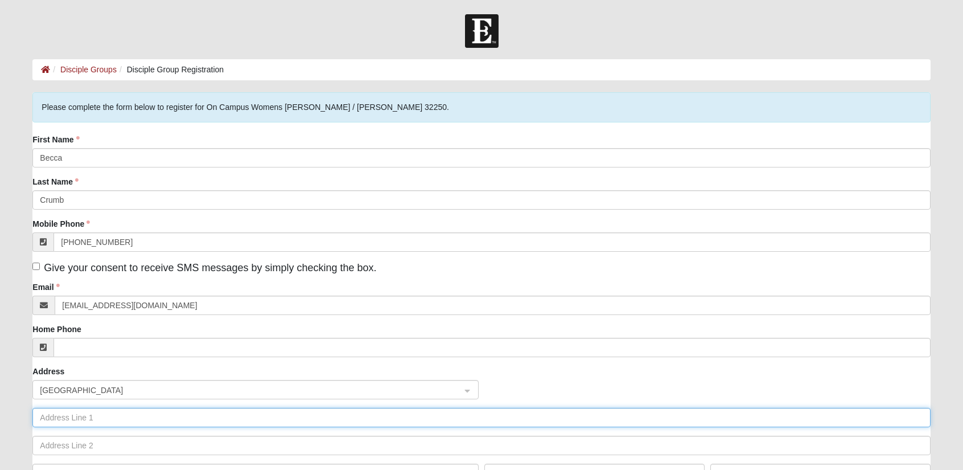
type input "[STREET_ADDRESS]"
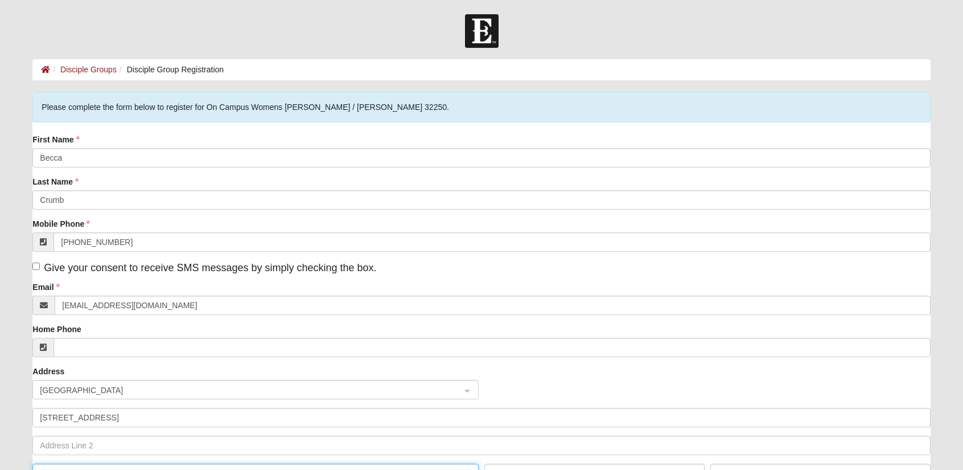
type input "[GEOGRAPHIC_DATA]"
type input "32224"
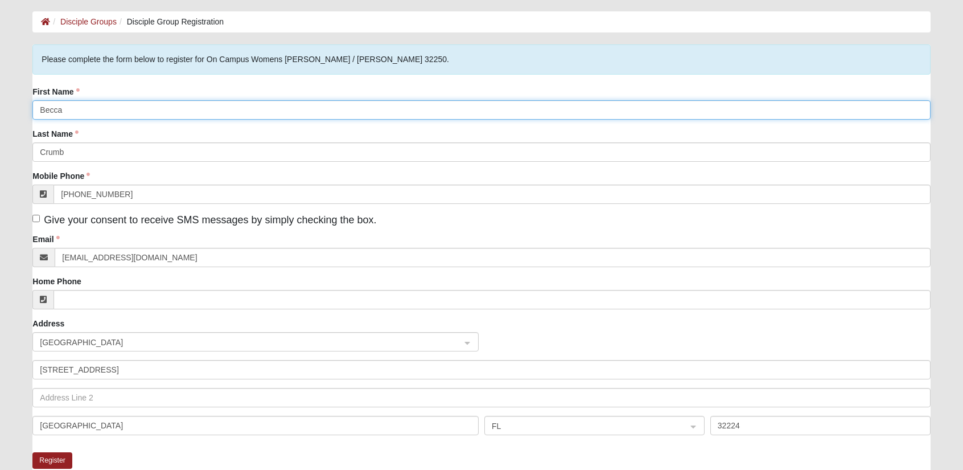
scroll to position [39, 0]
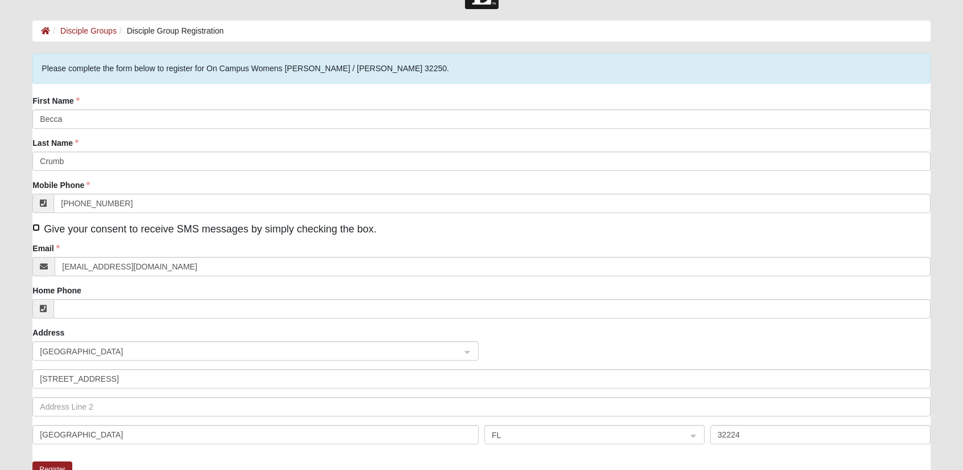
click at [35, 227] on input "Give your consent to receive SMS messages by simply checking the box." at bounding box center [35, 227] width 7 height 7
checkbox input "true"
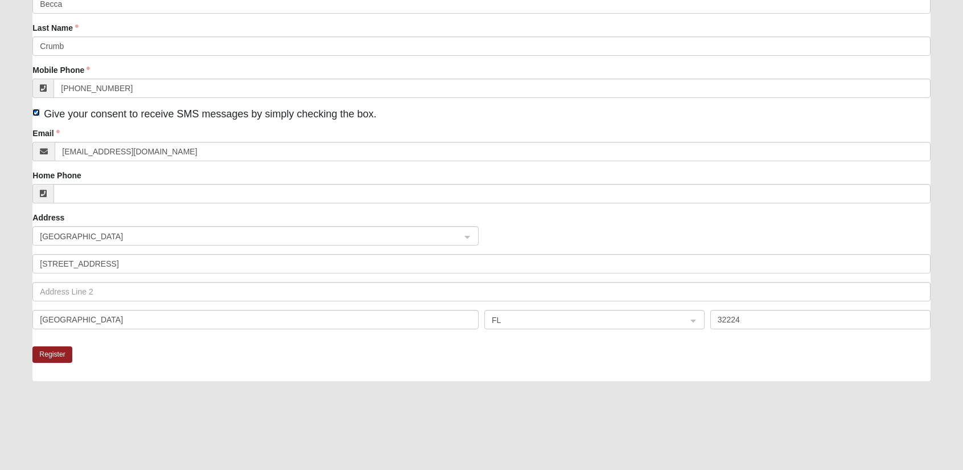
scroll to position [157, 0]
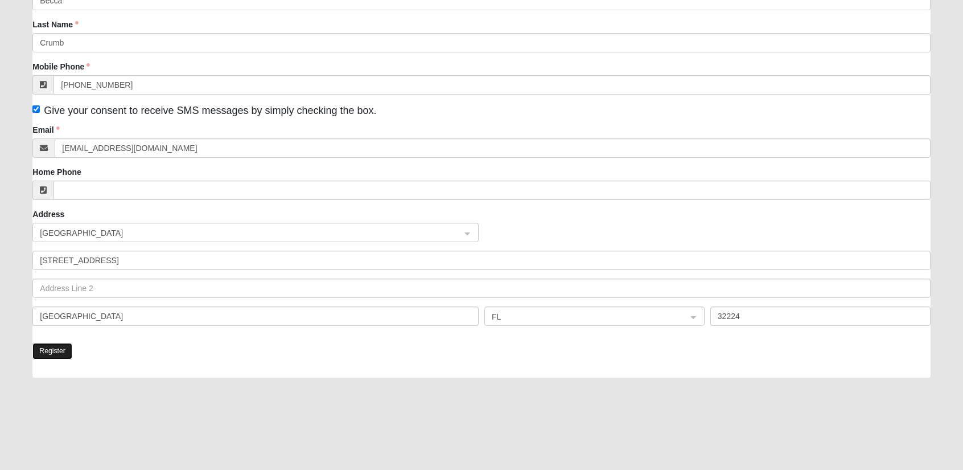
click at [67, 356] on button "Register" at bounding box center [52, 351] width 40 height 17
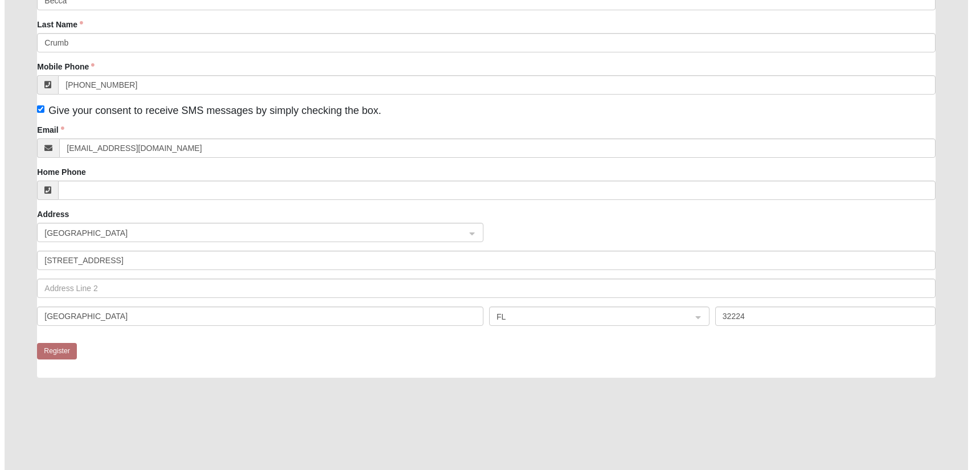
scroll to position [0, 0]
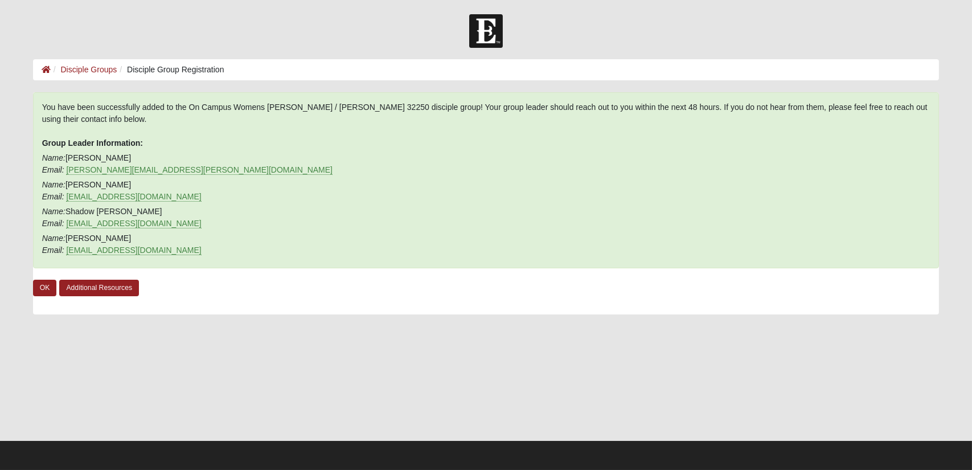
click at [485, 31] on img at bounding box center [486, 31] width 34 height 34
click at [44, 285] on link "OK" at bounding box center [45, 288] width 24 height 17
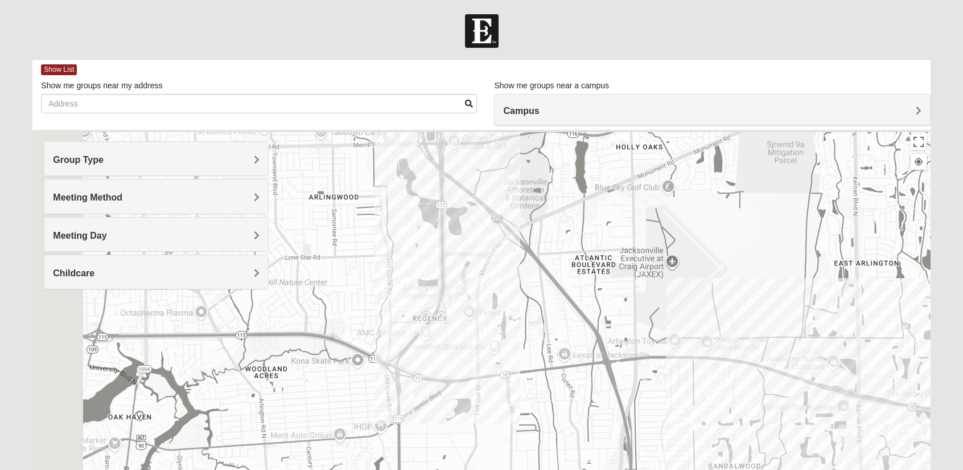
drag, startPoint x: 323, startPoint y: 245, endPoint x: 520, endPoint y: 462, distance: 293.0
click at [520, 462] on div at bounding box center [481, 358] width 898 height 456
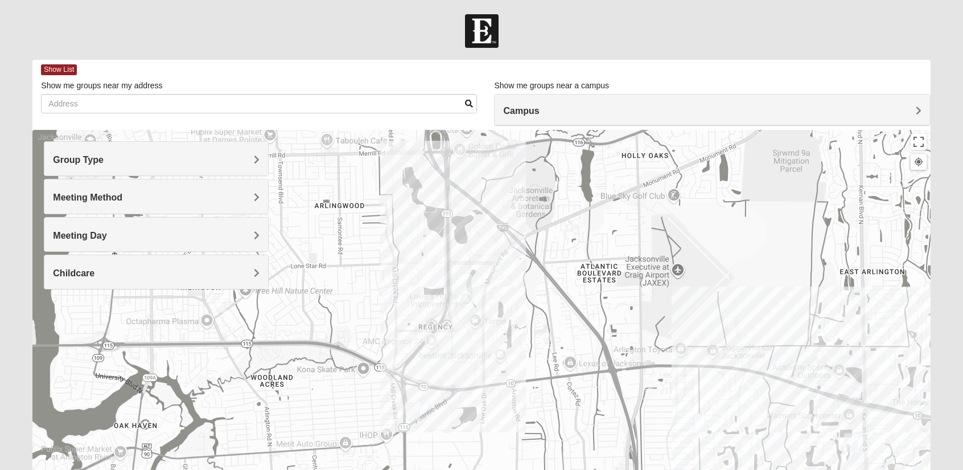
click at [467, 274] on img "Arlington" at bounding box center [463, 288] width 30 height 36
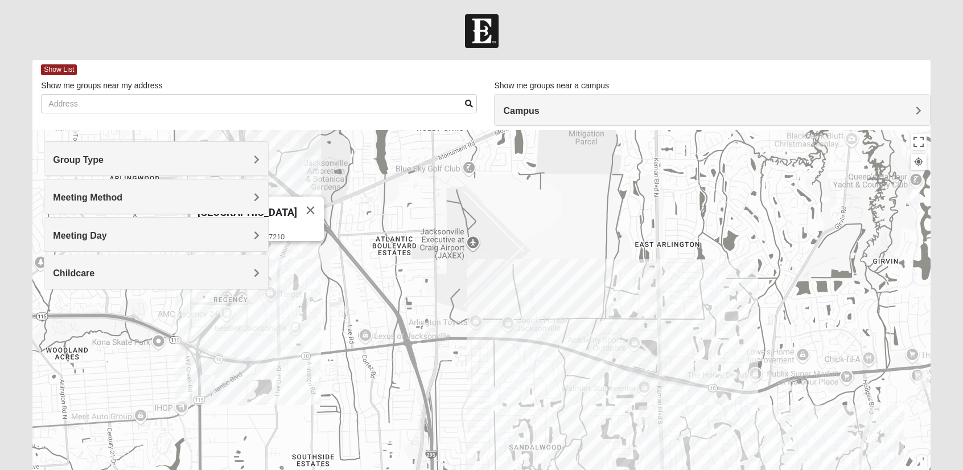
drag, startPoint x: 565, startPoint y: 326, endPoint x: 285, endPoint y: 286, distance: 282.5
click at [285, 286] on div "Arlington 651 Commerce Center Dr Jacksonville, FL 32225-7210" at bounding box center [481, 358] width 898 height 456
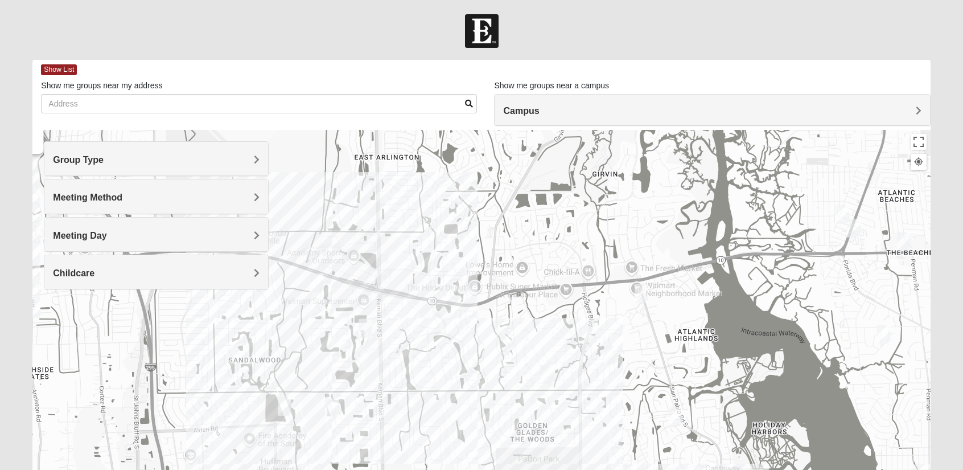
drag, startPoint x: 674, startPoint y: 327, endPoint x: 500, endPoint y: 259, distance: 186.4
click at [500, 259] on div "Arlington 651 Commerce Center Dr Jacksonville, FL 32225-7210" at bounding box center [481, 358] width 898 height 456
click at [643, 291] on img "Mixed Luehring 32224" at bounding box center [641, 293] width 23 height 28
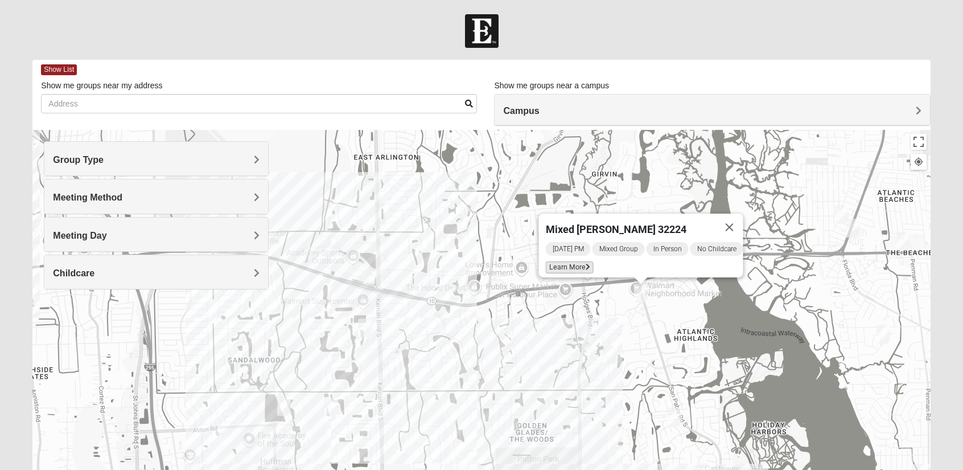
click at [577, 263] on span "Learn More" at bounding box center [569, 267] width 48 height 12
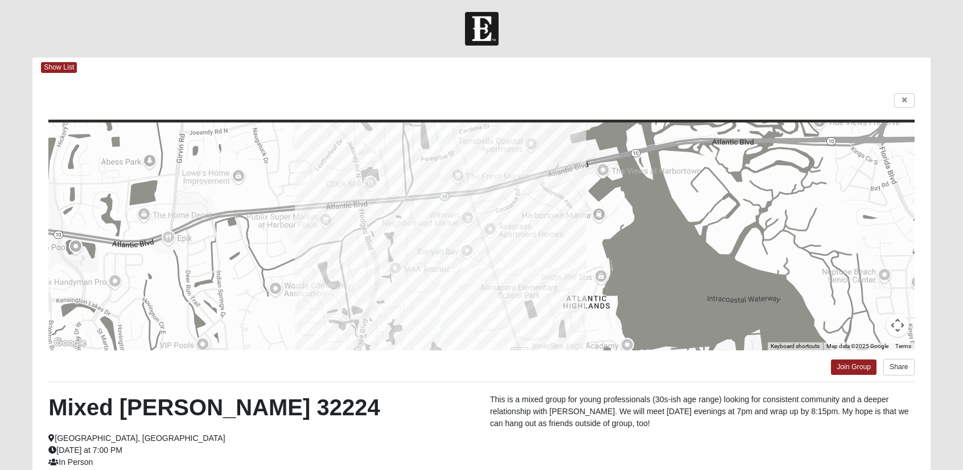
scroll to position [2, 0]
click at [840, 371] on link "Join Group" at bounding box center [854, 367] width 46 height 15
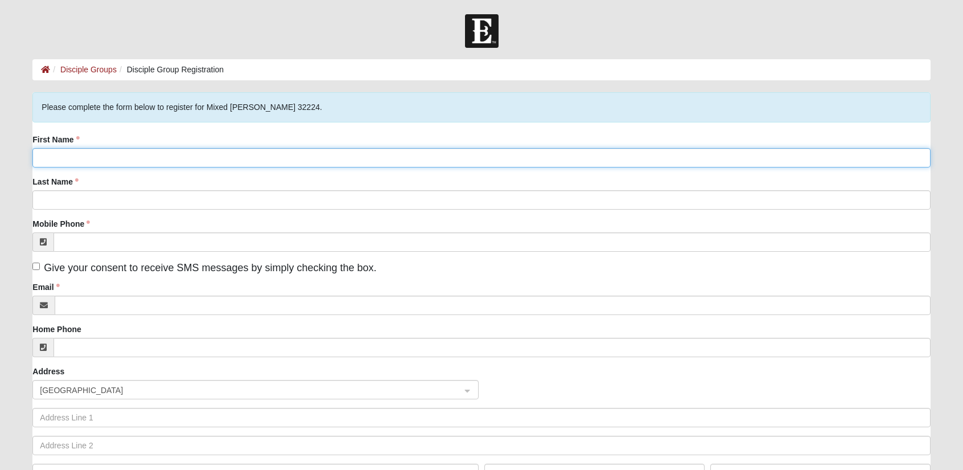
click at [210, 159] on input "First Name" at bounding box center [481, 157] width 898 height 19
type input "Becca"
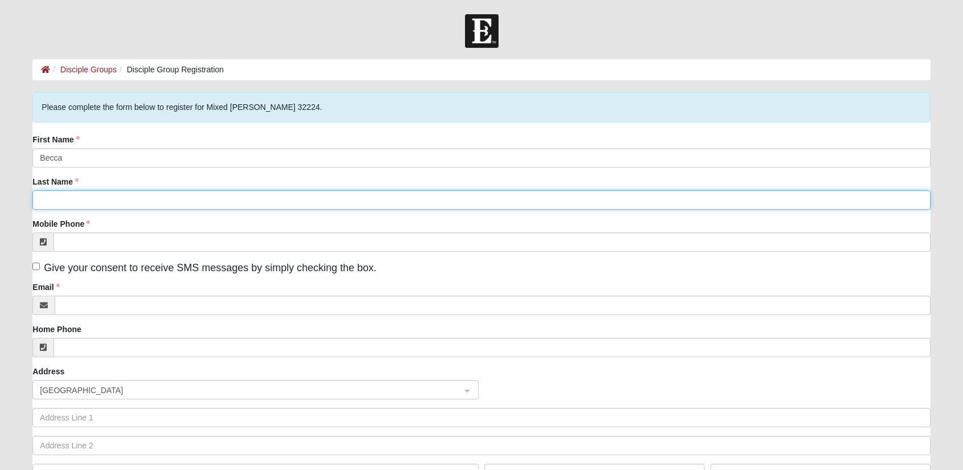
type input "Crumb"
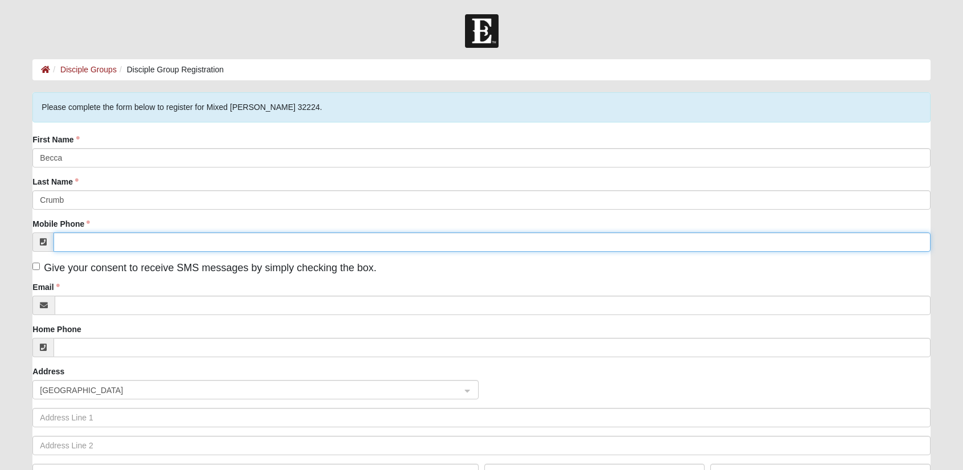
type input "[PHONE_NUMBER]"
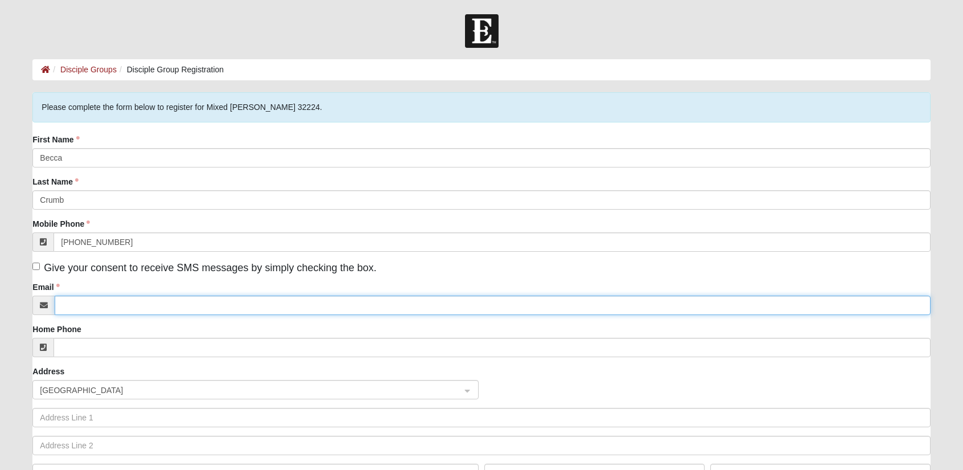
type input "[EMAIL_ADDRESS][DOMAIN_NAME]"
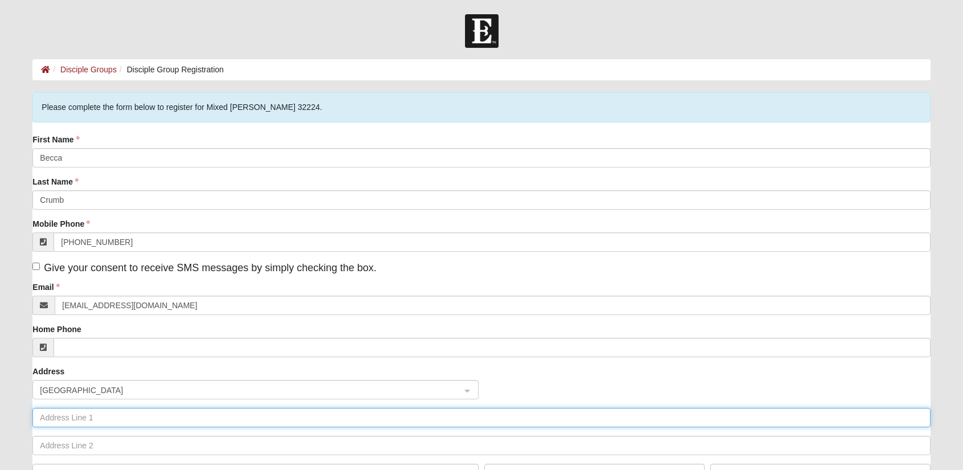
type input "[STREET_ADDRESS]"
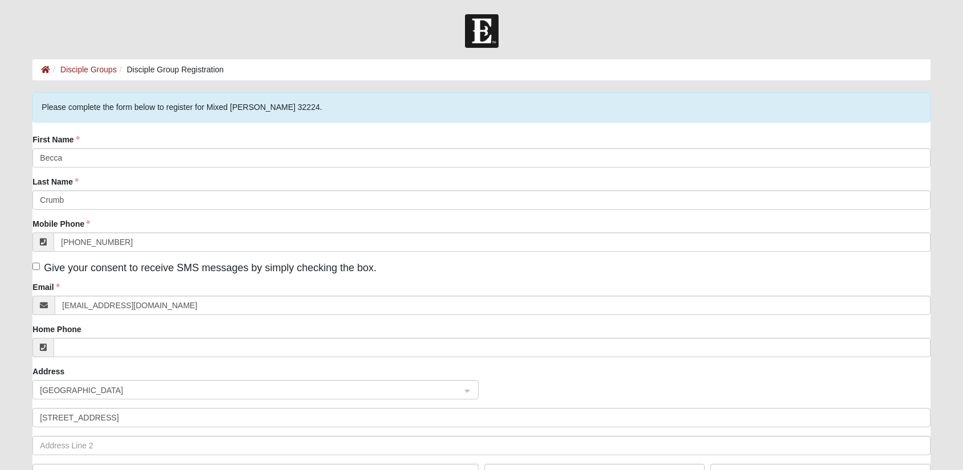
type input "[GEOGRAPHIC_DATA]"
type input "32224"
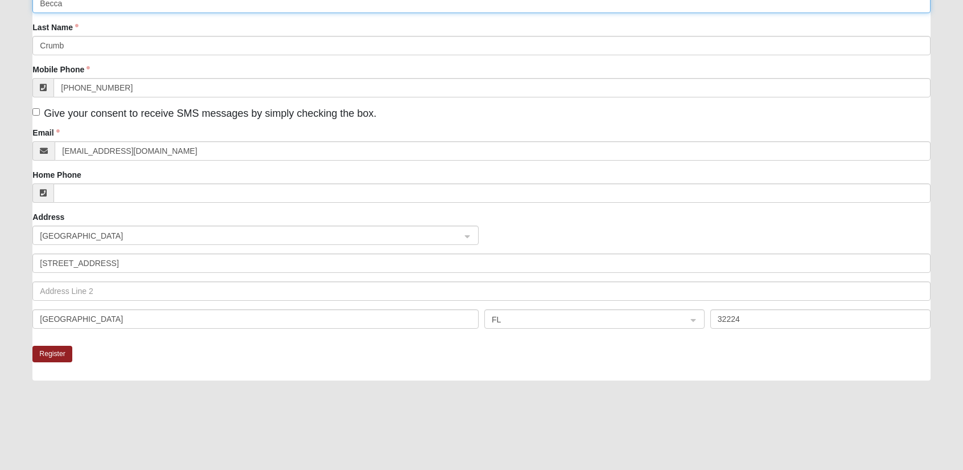
scroll to position [159, 0]
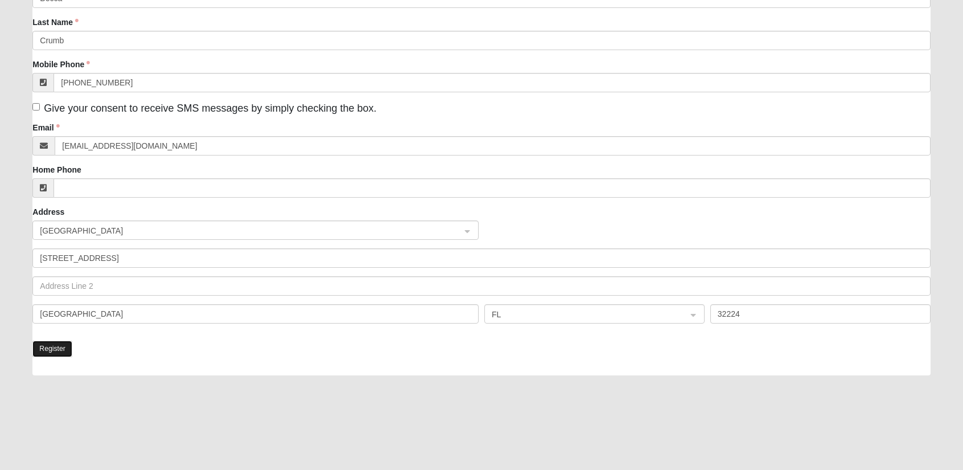
click at [52, 352] on button "Register" at bounding box center [52, 348] width 40 height 17
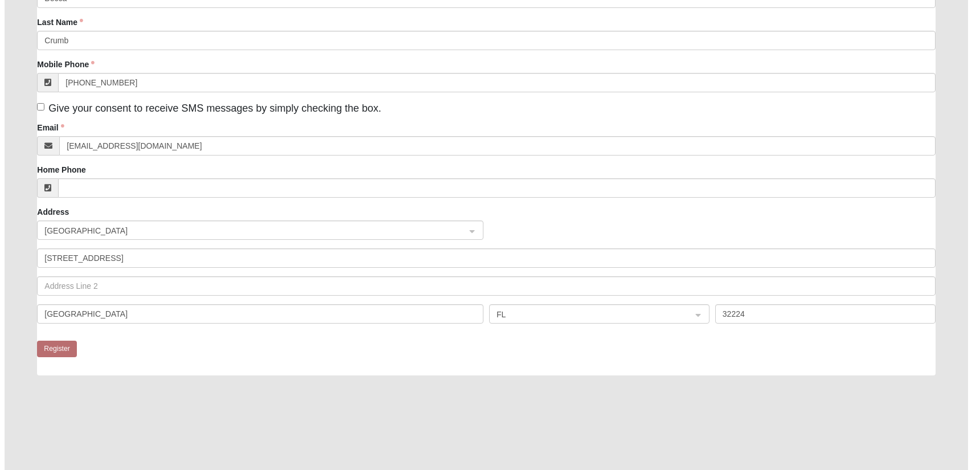
scroll to position [0, 0]
